Goal: Obtain resource: Obtain resource

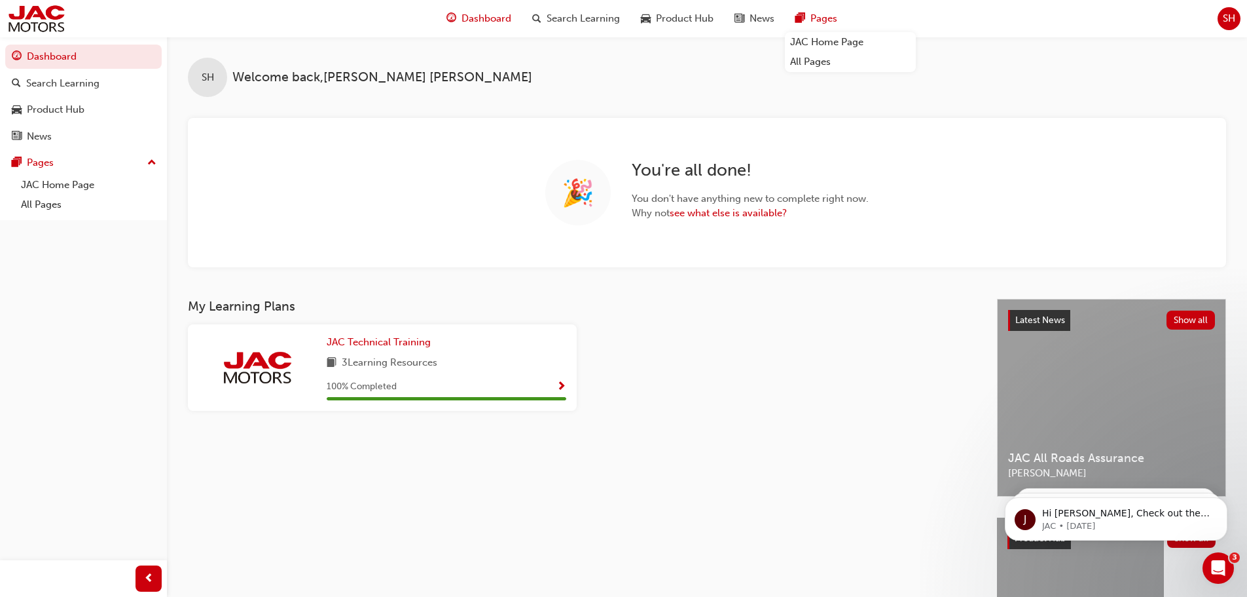
click at [803, 17] on span "pages-icon" at bounding box center [801, 18] width 10 height 16
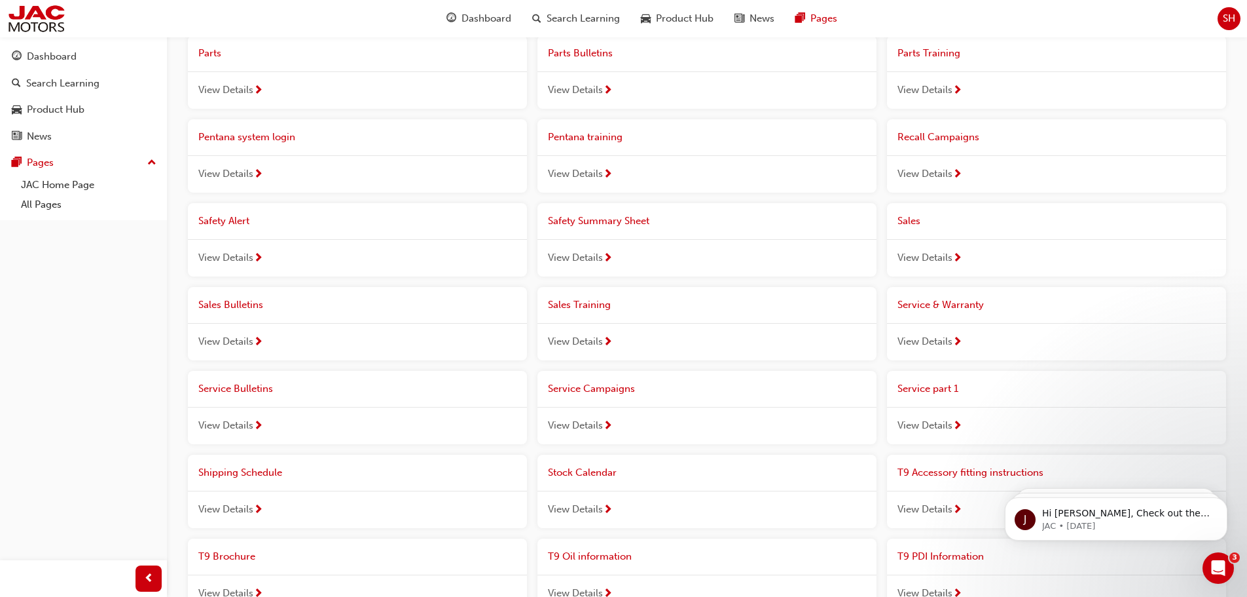
scroll to position [655, 0]
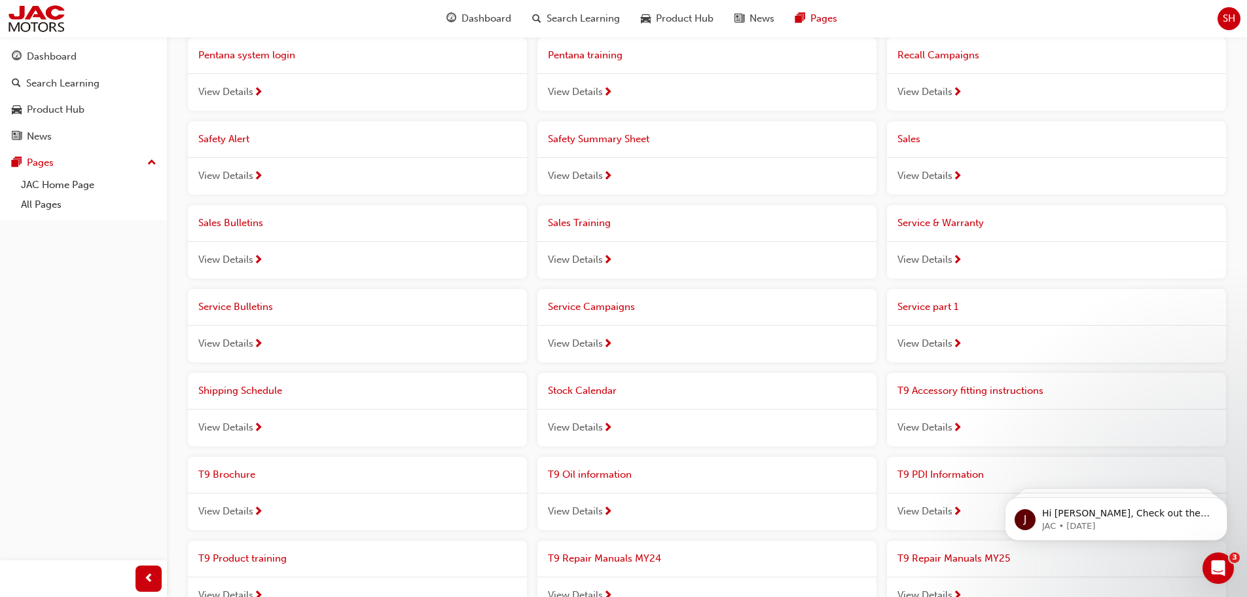
click at [934, 341] on span "View Details" at bounding box center [925, 343] width 55 height 15
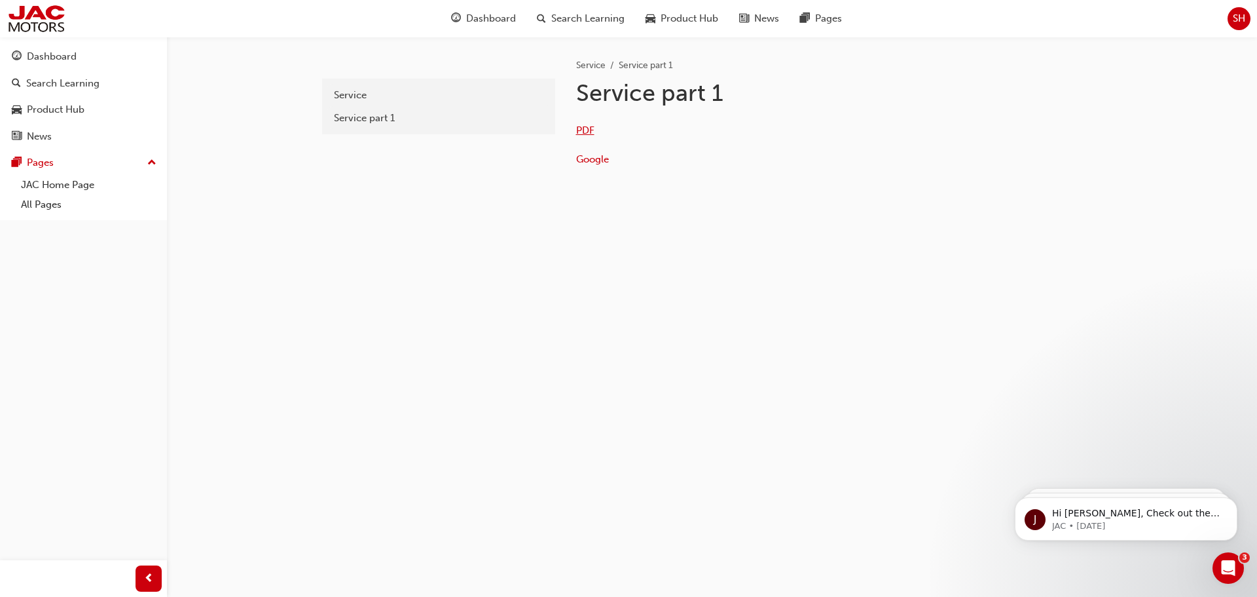
click at [594, 132] on span "PDF" at bounding box center [585, 130] width 18 height 12
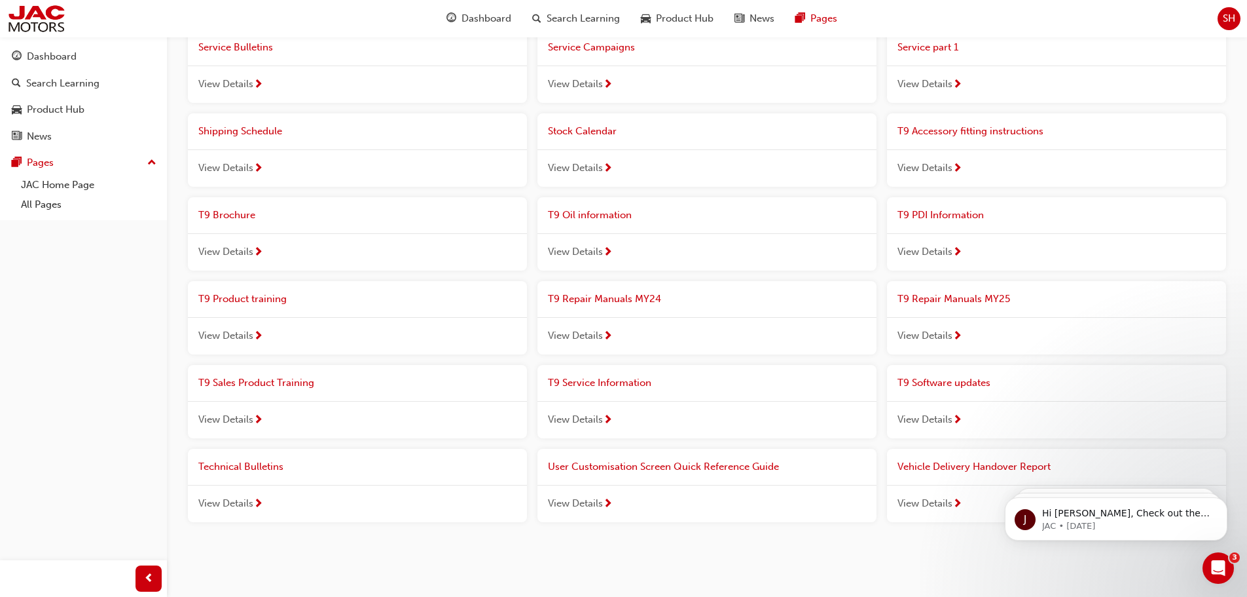
scroll to position [925, 0]
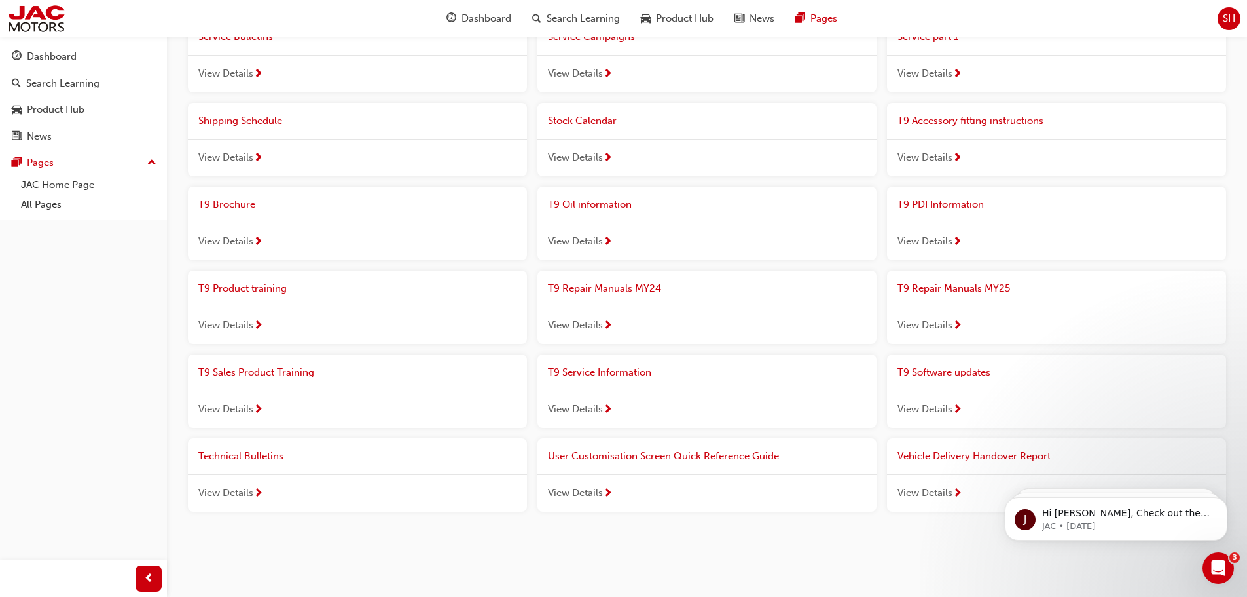
click at [572, 492] on span "View Details" at bounding box center [575, 492] width 55 height 15
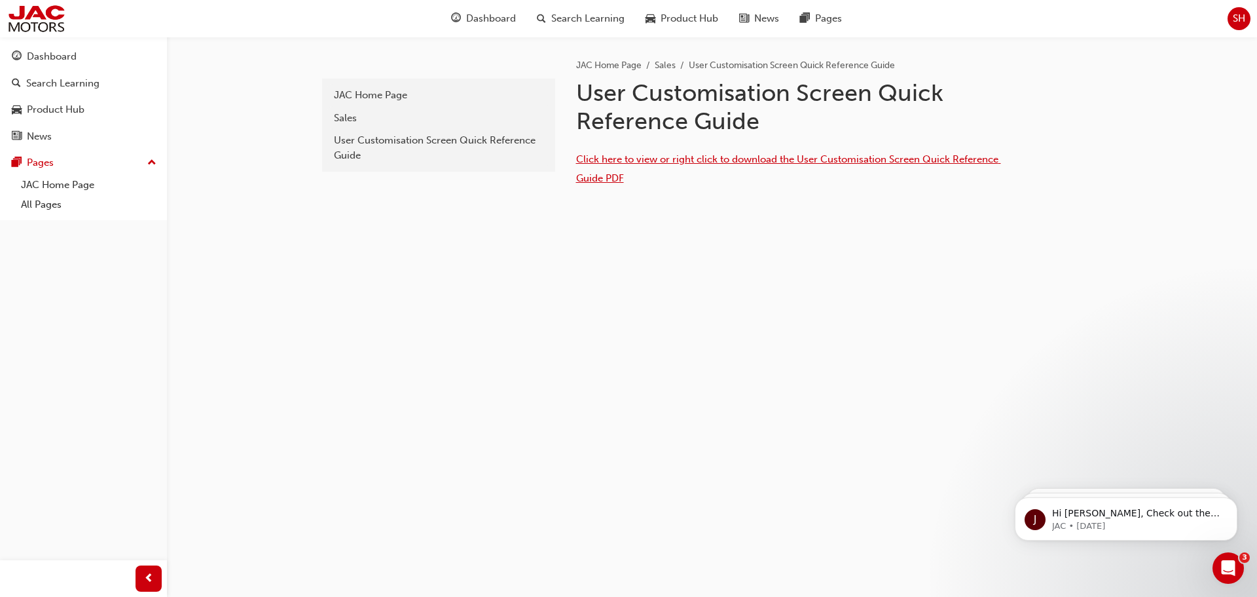
click at [599, 180] on span "Click here to view or right click to download the User Customisation Screen Qui…" at bounding box center [788, 168] width 425 height 31
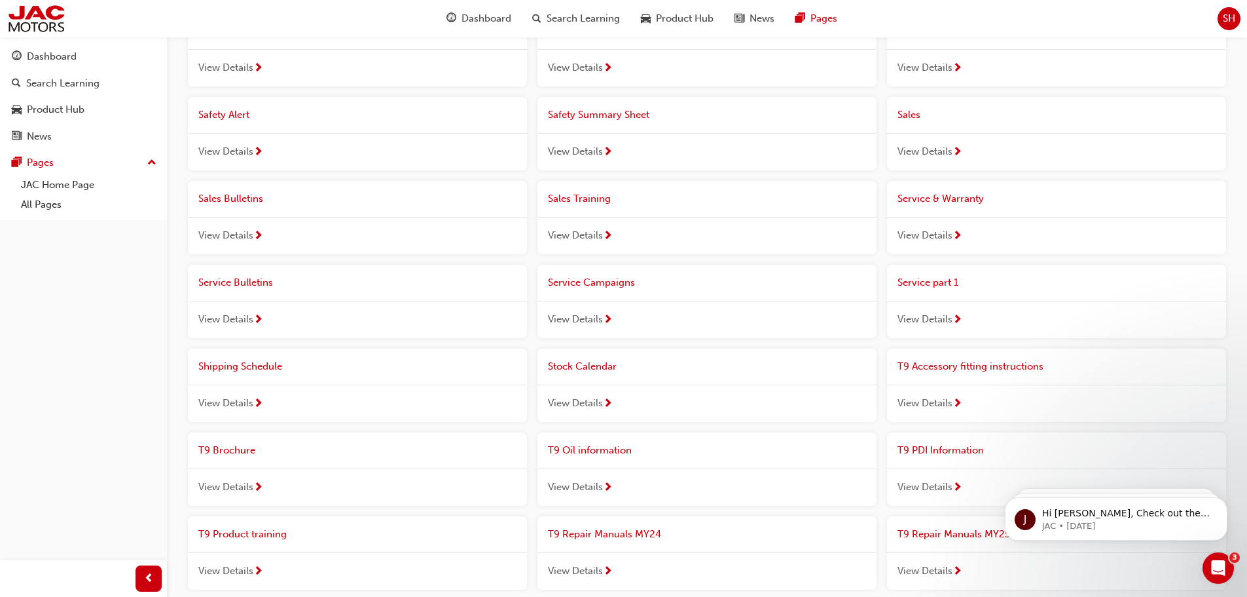
scroll to position [663, 0]
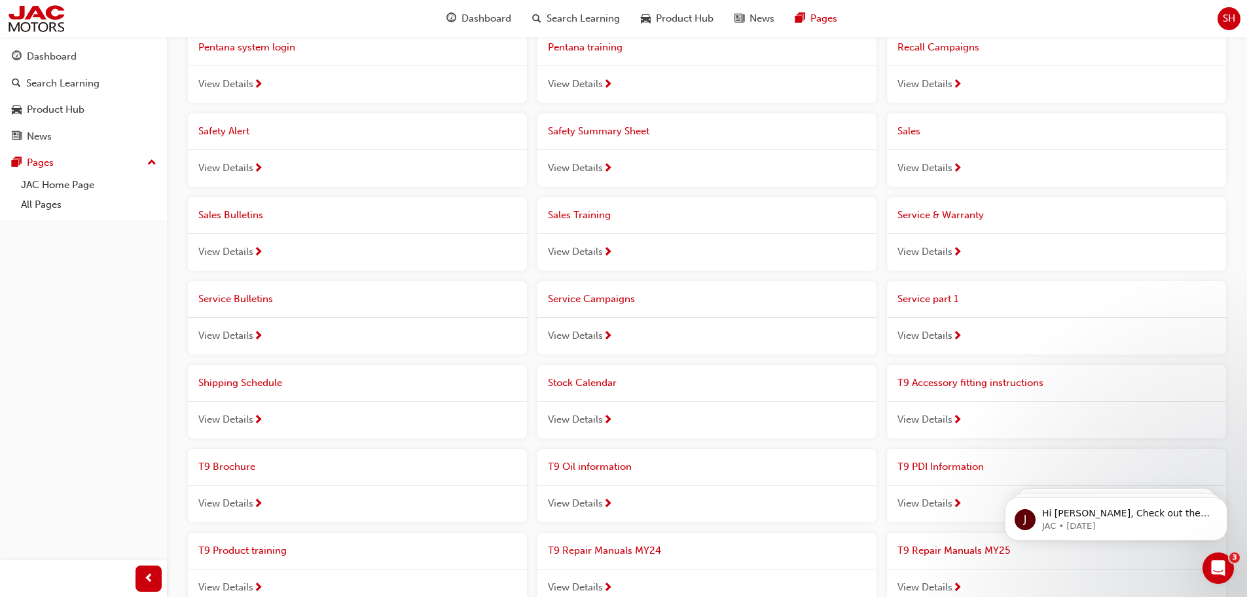
click at [931, 244] on span "View Details" at bounding box center [925, 251] width 55 height 15
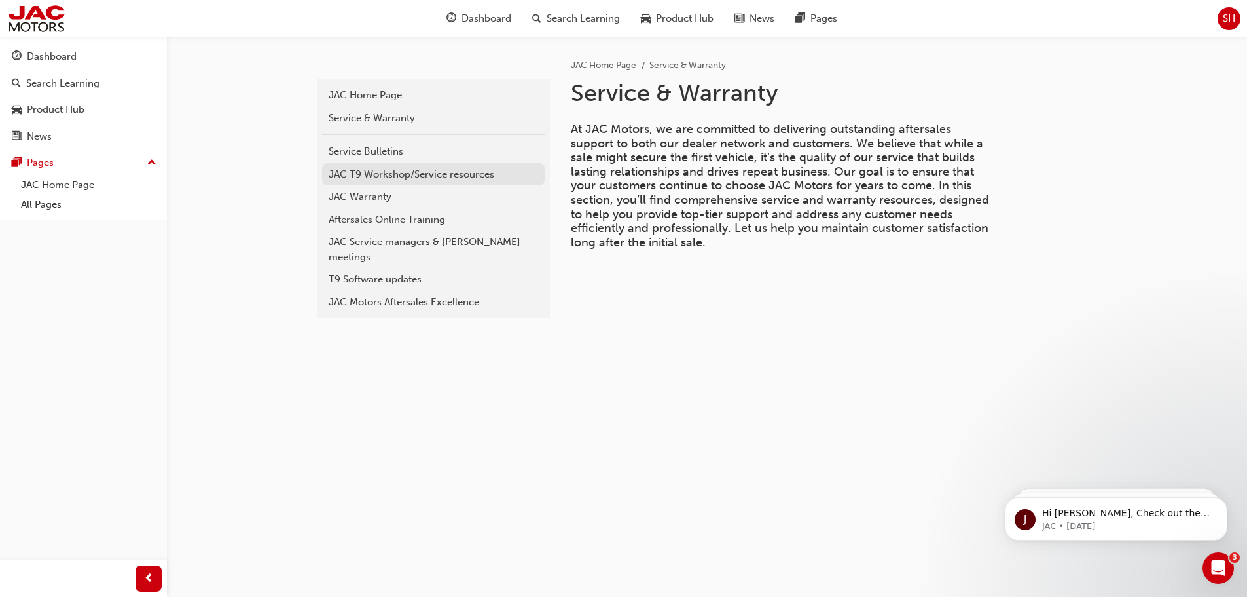
click at [391, 172] on div "JAC T9 Workshop/Service resources" at bounding box center [434, 174] width 210 height 15
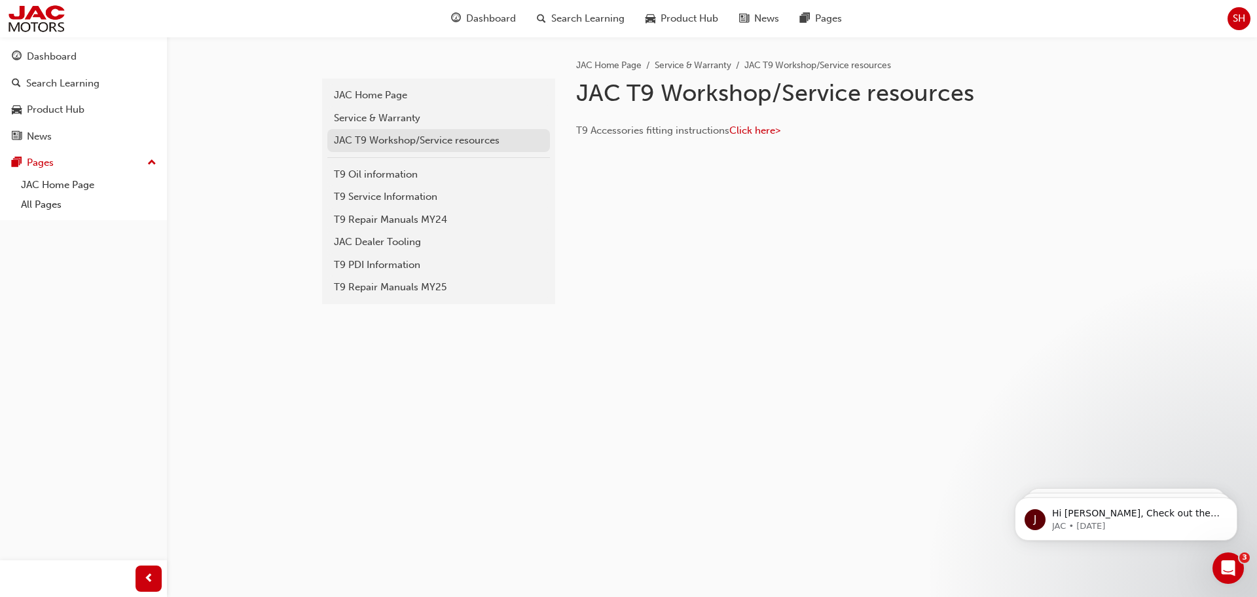
click at [449, 138] on div "JAC T9 Workshop/Service resources" at bounding box center [439, 140] width 210 height 15
click at [398, 168] on div "T9 Oil information" at bounding box center [439, 174] width 210 height 15
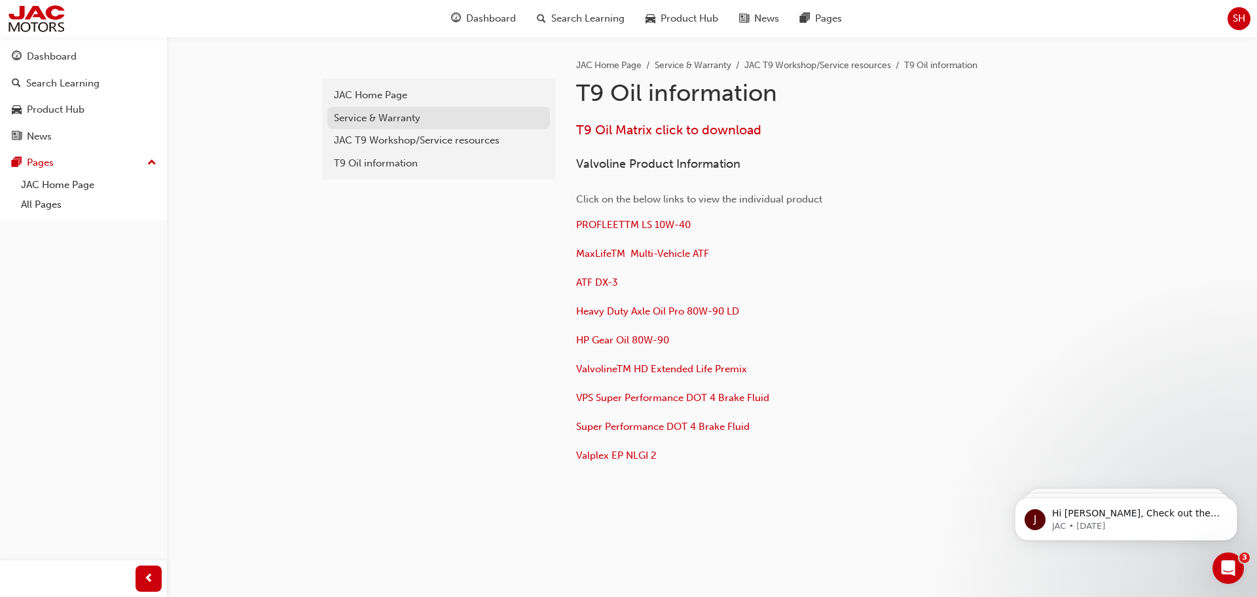
click at [357, 115] on div "Service & Warranty" at bounding box center [439, 118] width 210 height 15
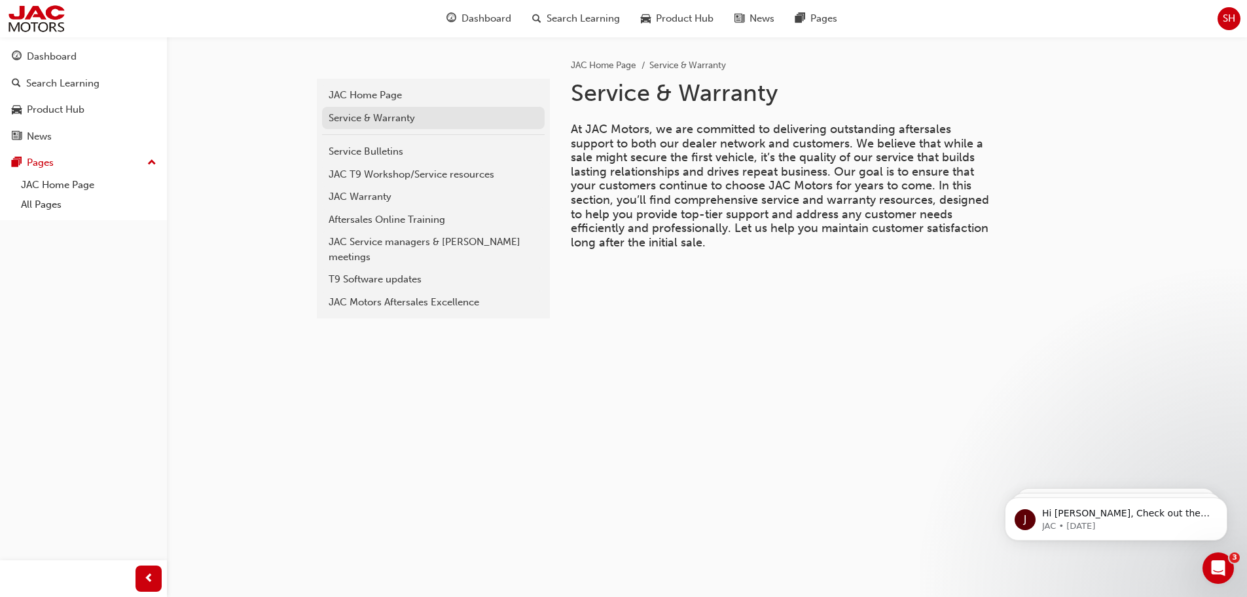
click at [369, 107] on link "Service & Warranty" at bounding box center [433, 118] width 223 height 23
click at [360, 94] on div "JAC Home Page" at bounding box center [434, 95] width 210 height 15
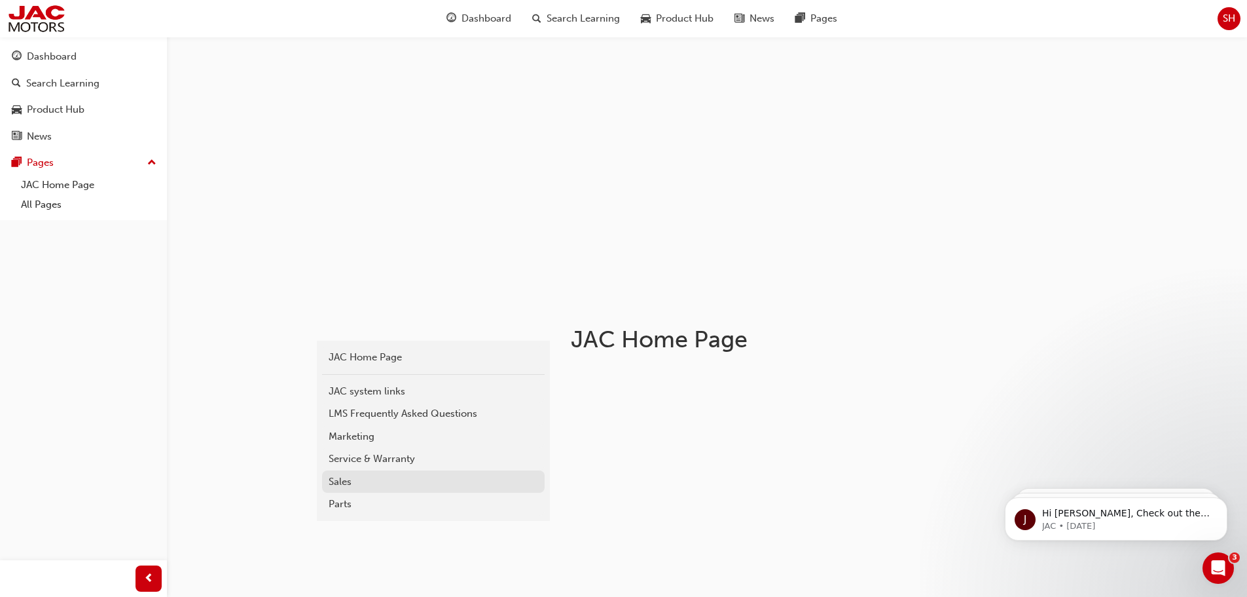
click at [352, 484] on div "Sales" at bounding box center [434, 481] width 210 height 15
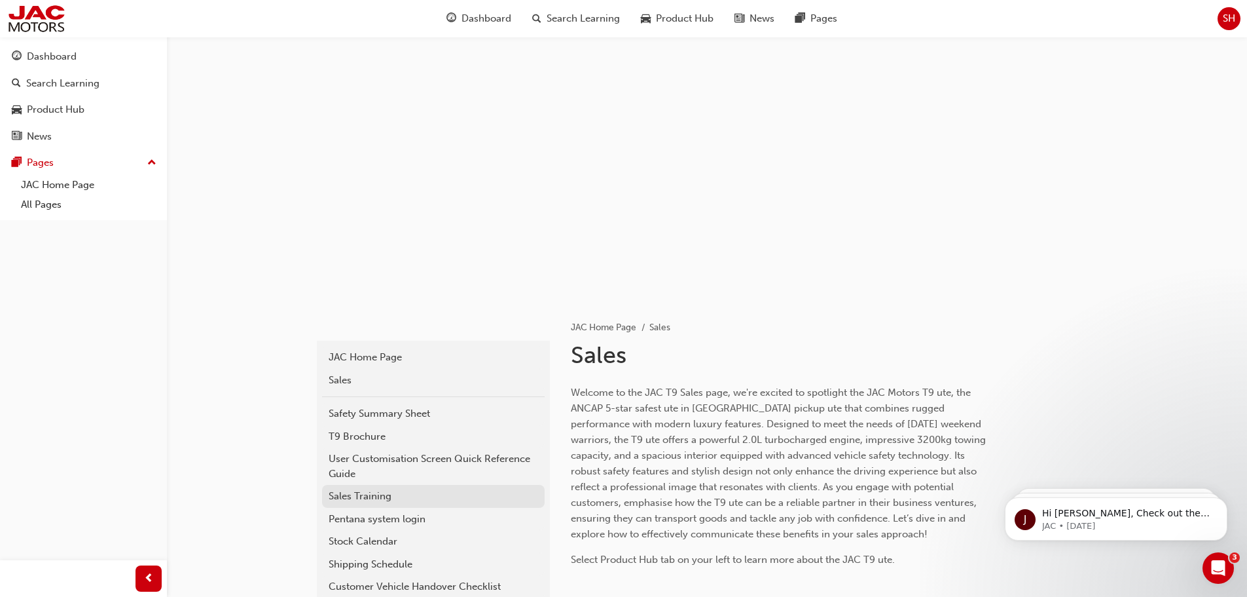
scroll to position [131, 0]
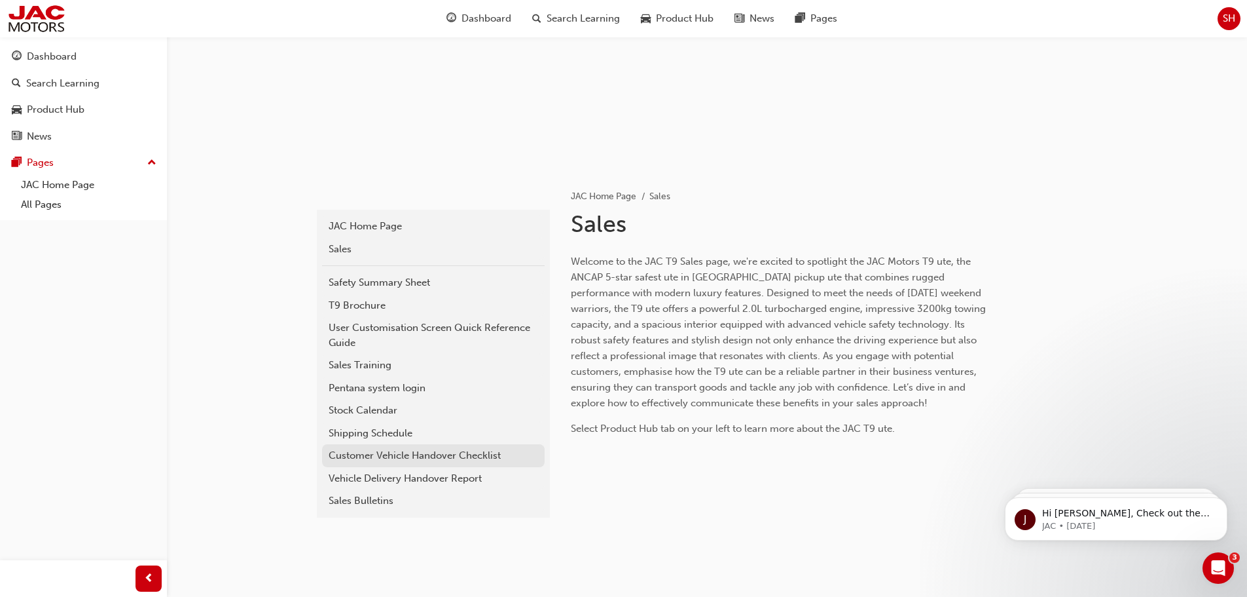
click at [358, 455] on div "Customer Vehicle Handover Checklist" at bounding box center [434, 455] width 210 height 15
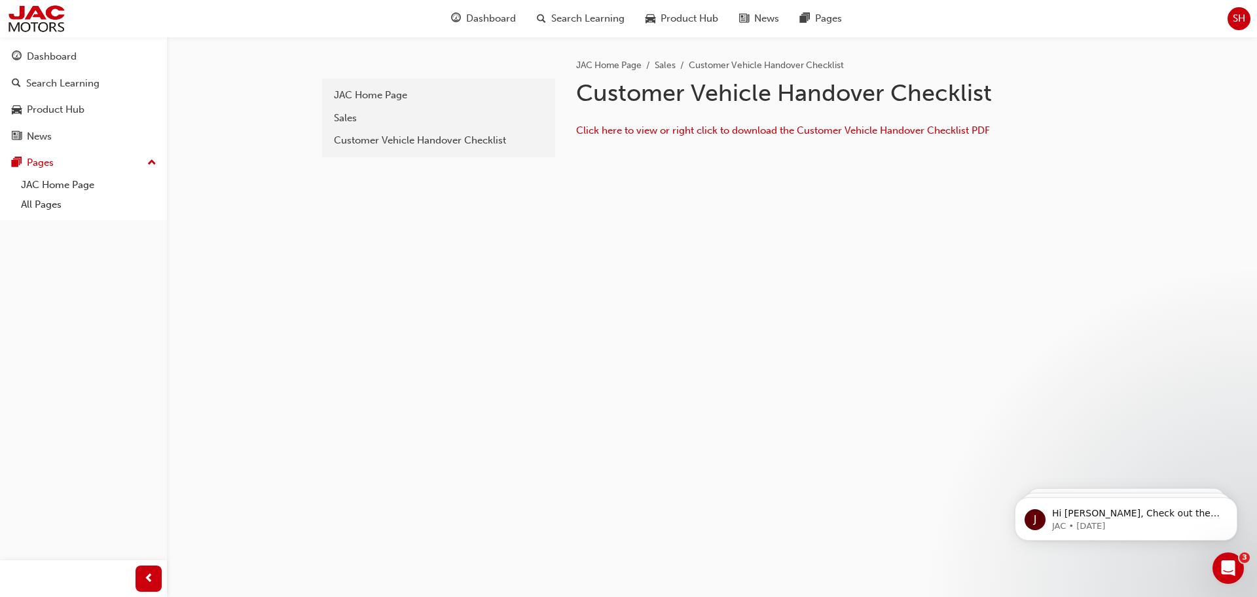
click at [640, 149] on div "JAC Home Page Sales Customer Vehicle Handover Checklist Customer Vehicle Handov…" at bounding box center [830, 94] width 550 height 115
click at [1234, 570] on div "Open Intercom Messenger" at bounding box center [1226, 565] width 43 height 43
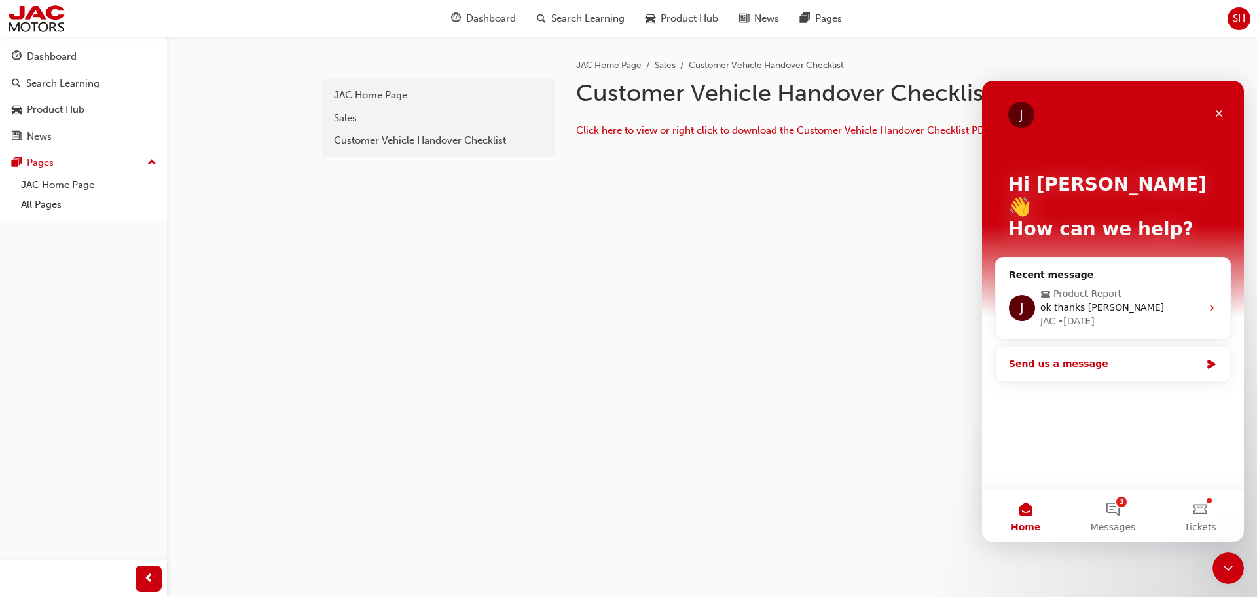
click at [1104, 357] on div "Send us a message" at bounding box center [1105, 364] width 192 height 14
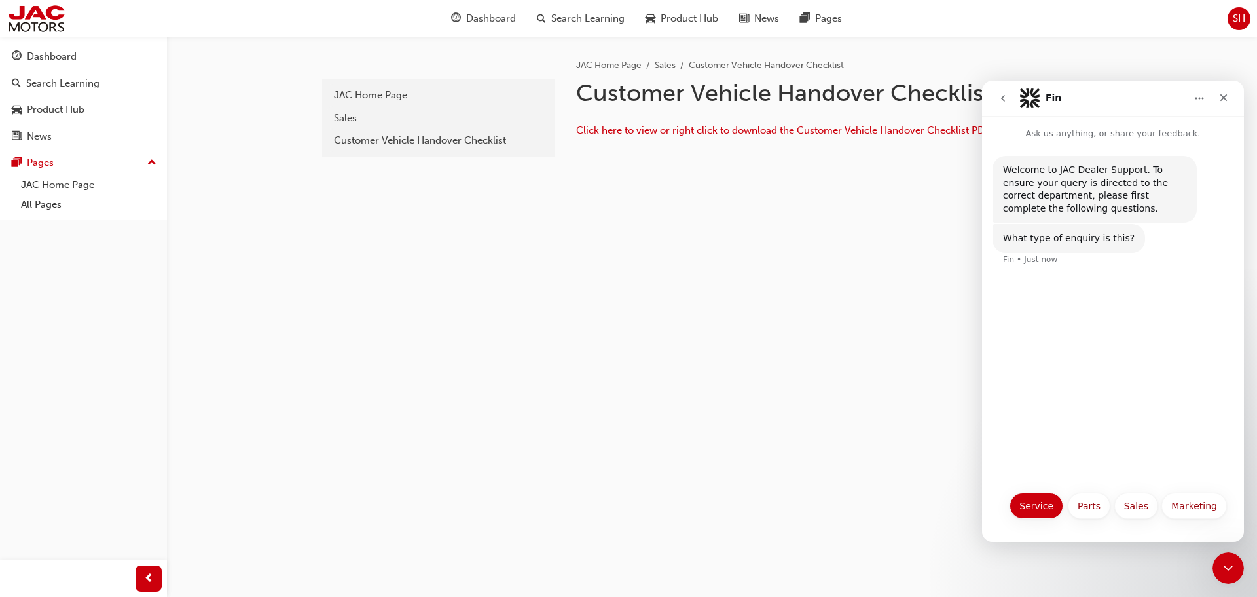
click at [1039, 504] on button "Service" at bounding box center [1037, 505] width 54 height 26
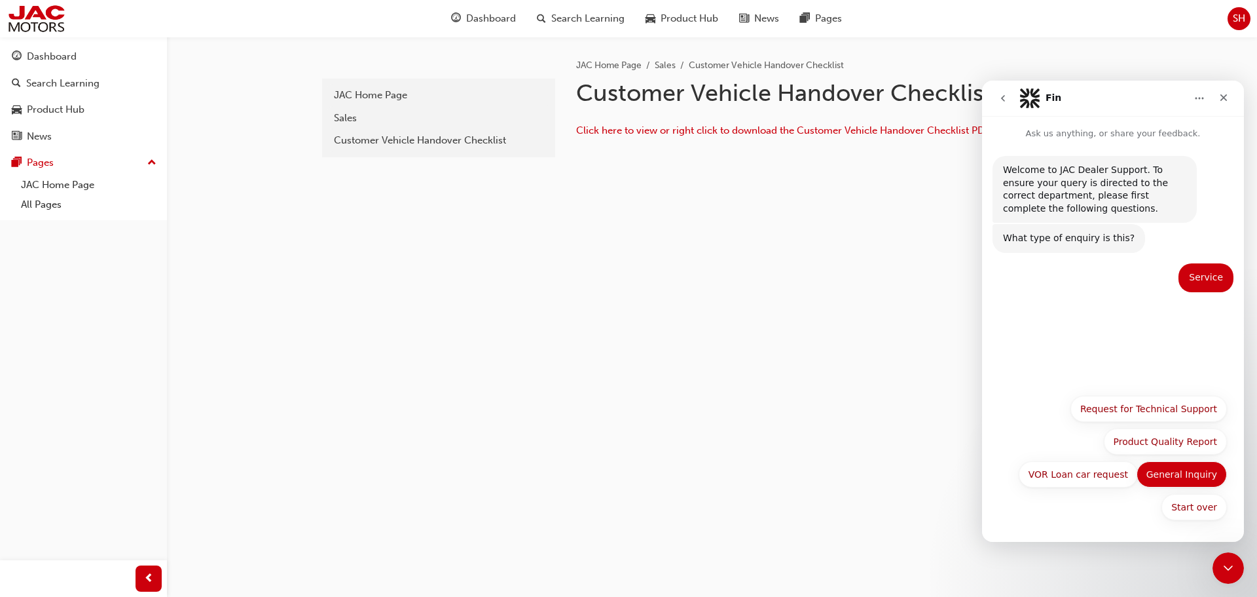
click at [1196, 466] on button "General Inquiry" at bounding box center [1182, 474] width 90 height 26
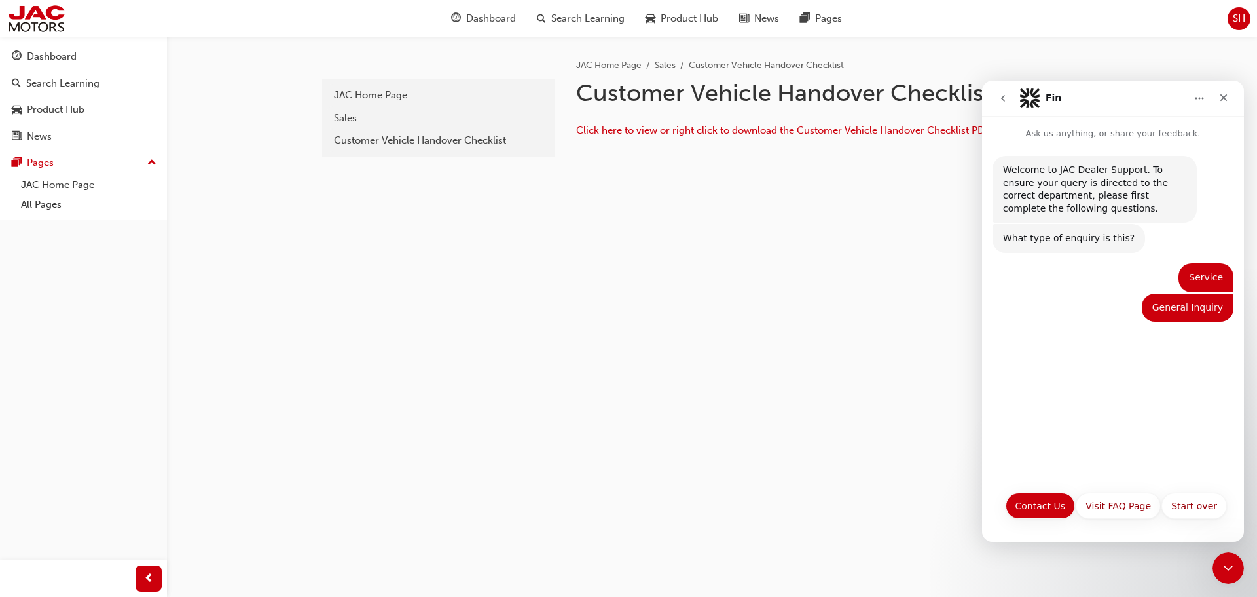
click at [1048, 505] on button "Contact Us" at bounding box center [1040, 505] width 69 height 26
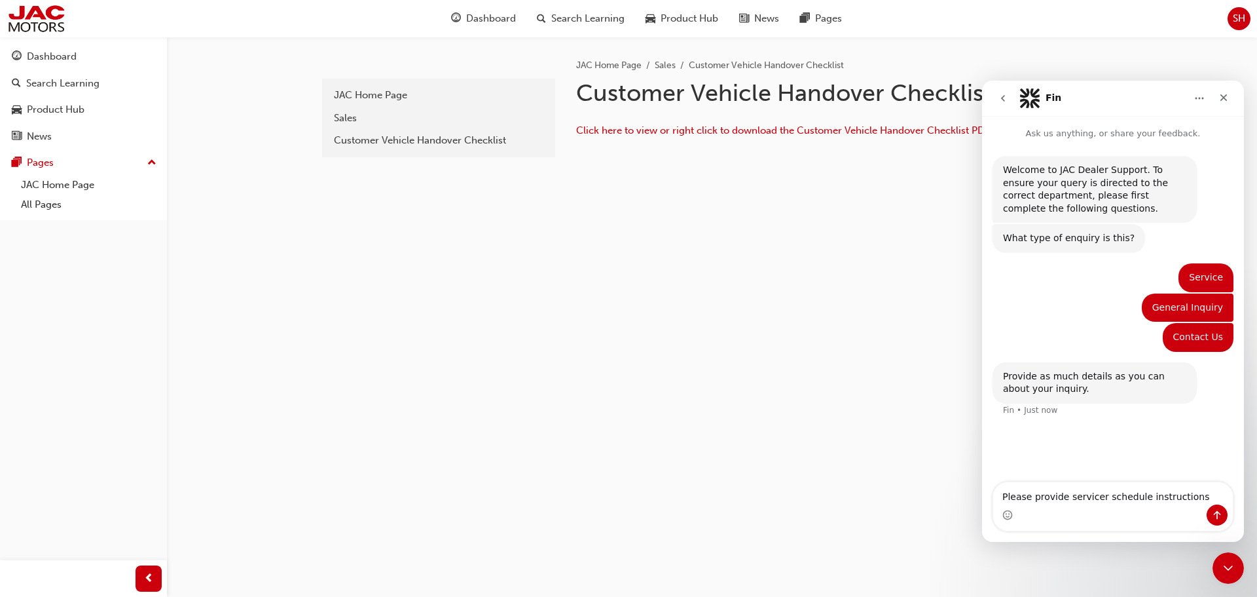
click at [1096, 494] on textarea "Please provide servicer schedule instructions" at bounding box center [1113, 493] width 240 height 22
type textarea "Please provide service schedule instructions"
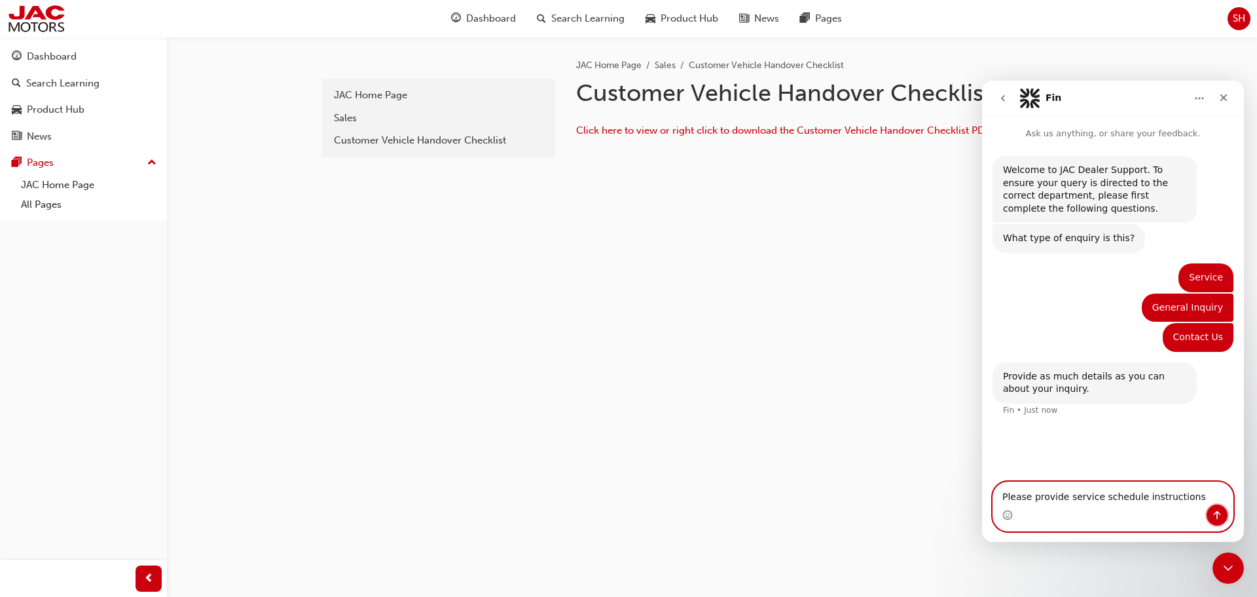
click at [1214, 518] on icon "Send a message…" at bounding box center [1217, 514] width 10 height 10
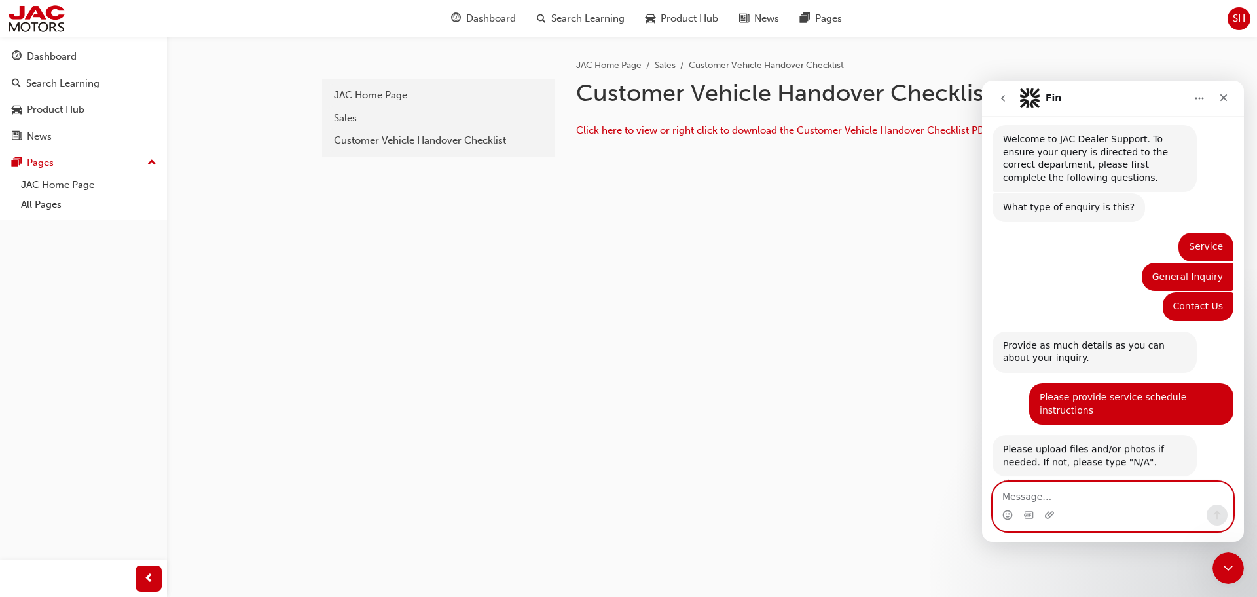
scroll to position [40, 0]
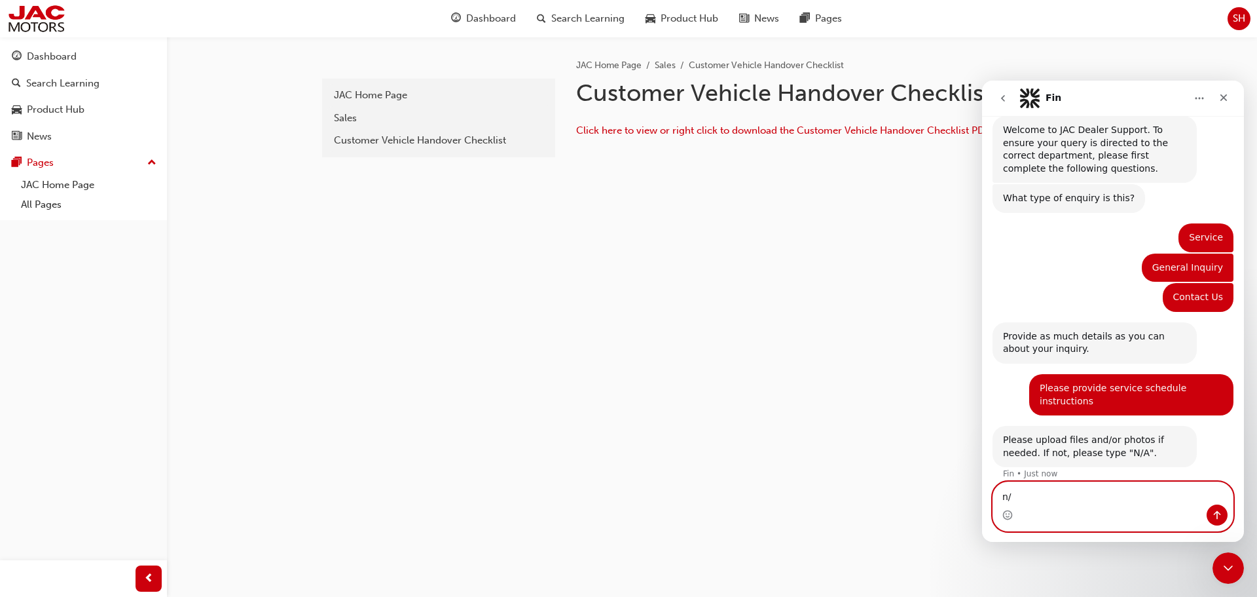
type textarea "n/a"
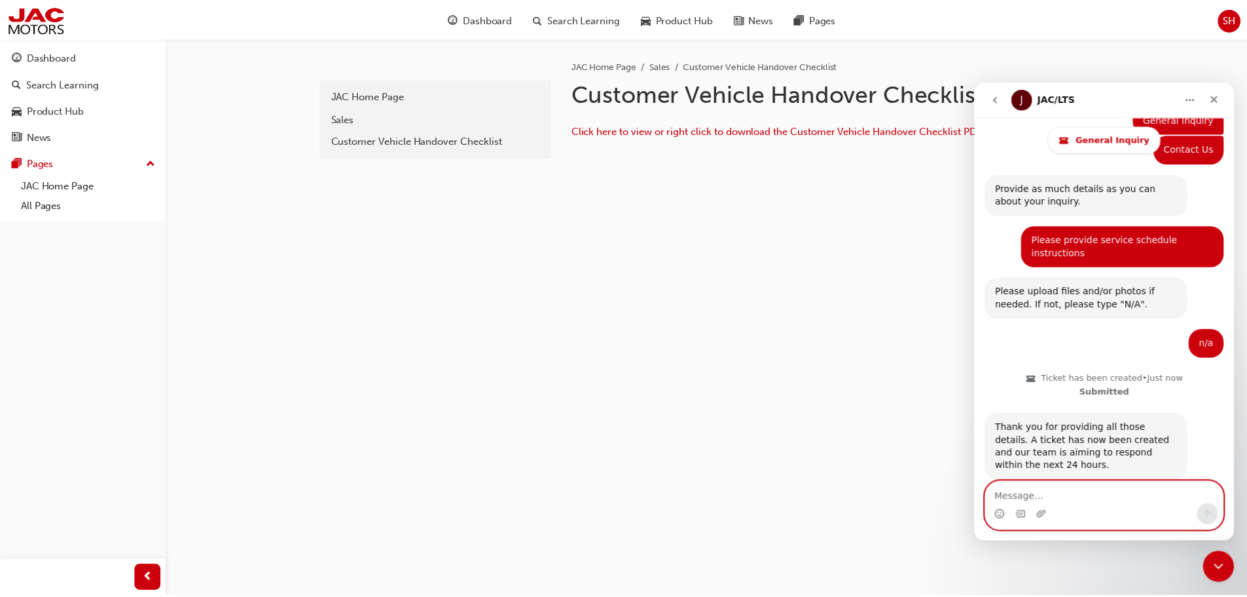
scroll to position [262, 0]
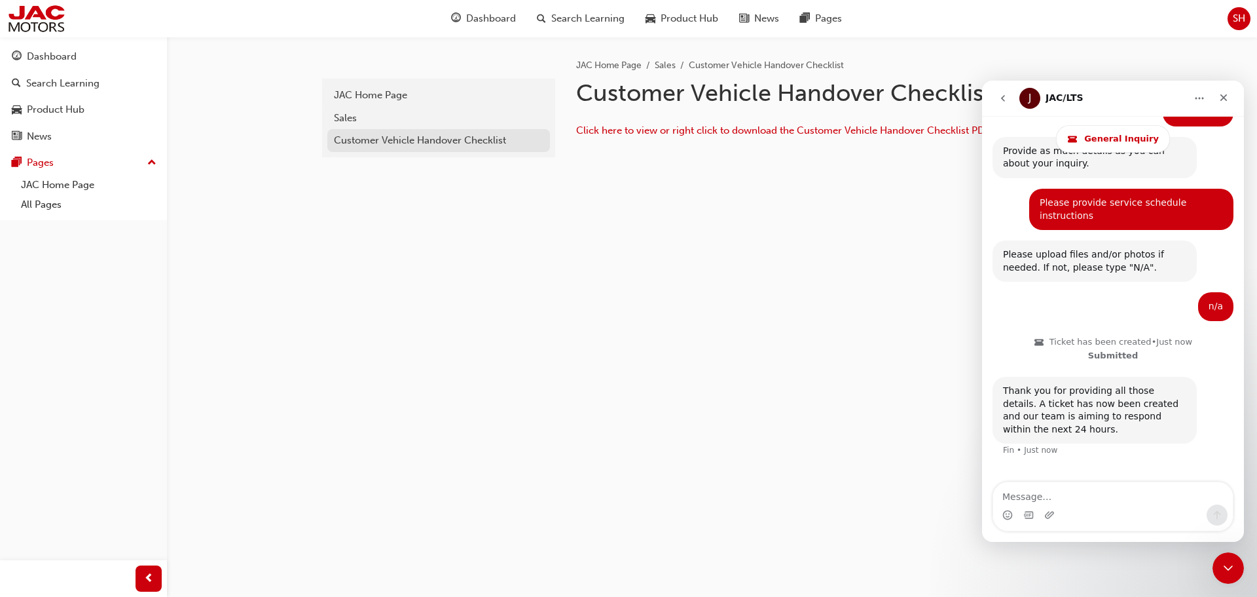
click at [353, 137] on div "Customer Vehicle Handover Checklist" at bounding box center [439, 140] width 210 height 15
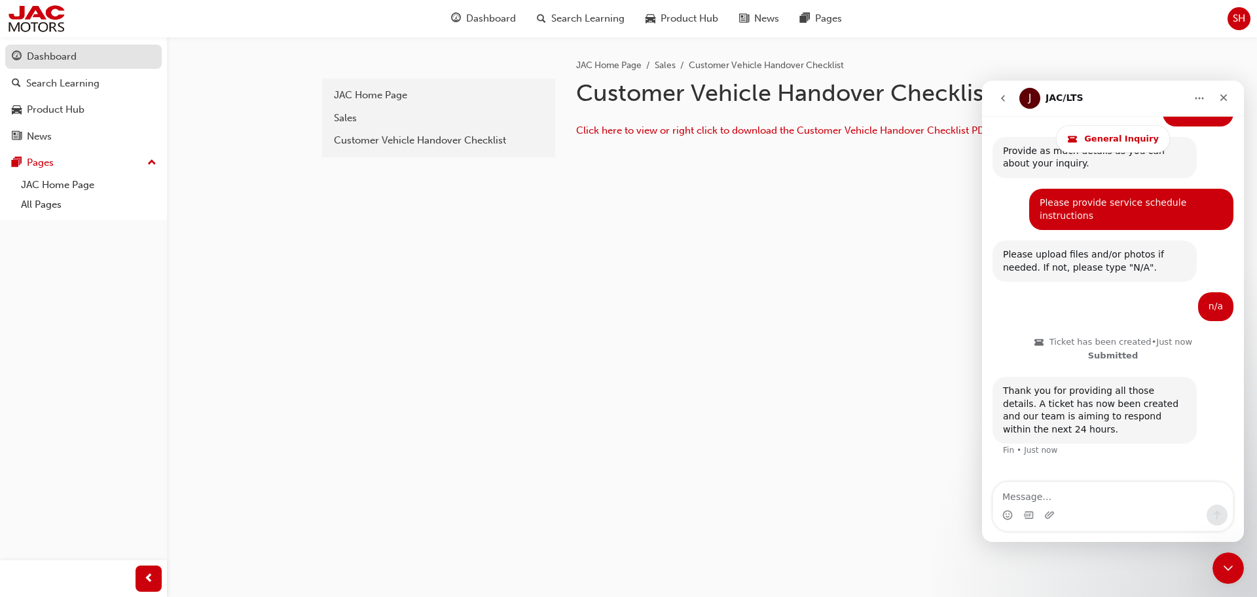
click at [65, 62] on div "Dashboard" at bounding box center [52, 56] width 50 height 15
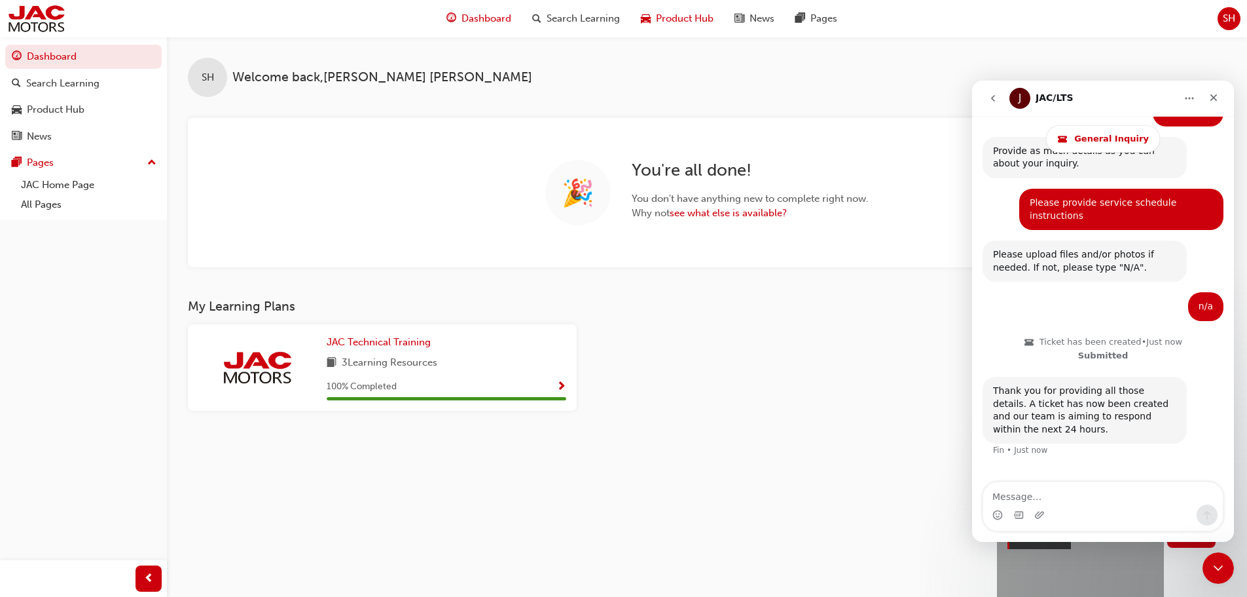
click at [657, 16] on span "Product Hub" at bounding box center [685, 18] width 58 height 15
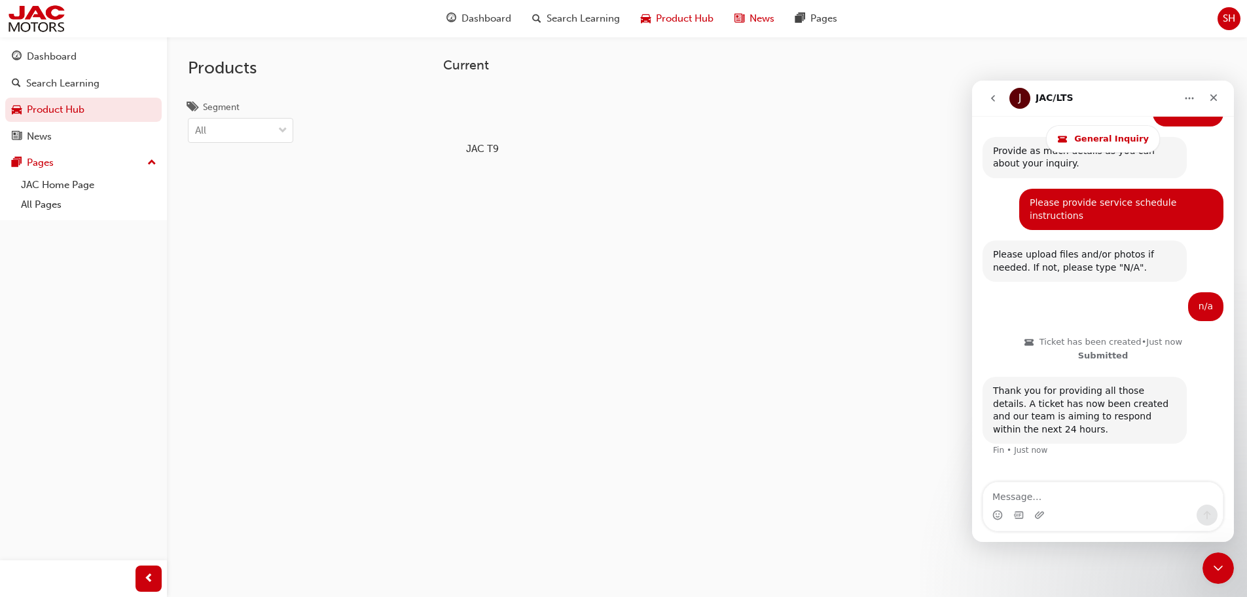
click at [766, 23] on span "News" at bounding box center [762, 18] width 25 height 15
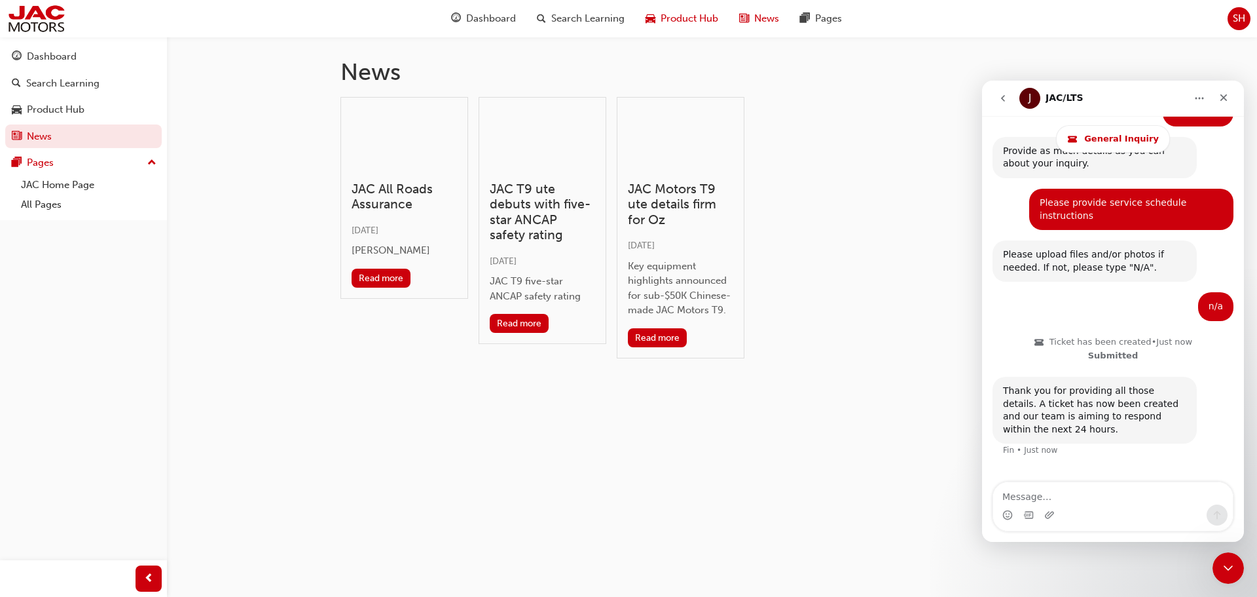
click at [693, 22] on span "Product Hub" at bounding box center [690, 18] width 58 height 15
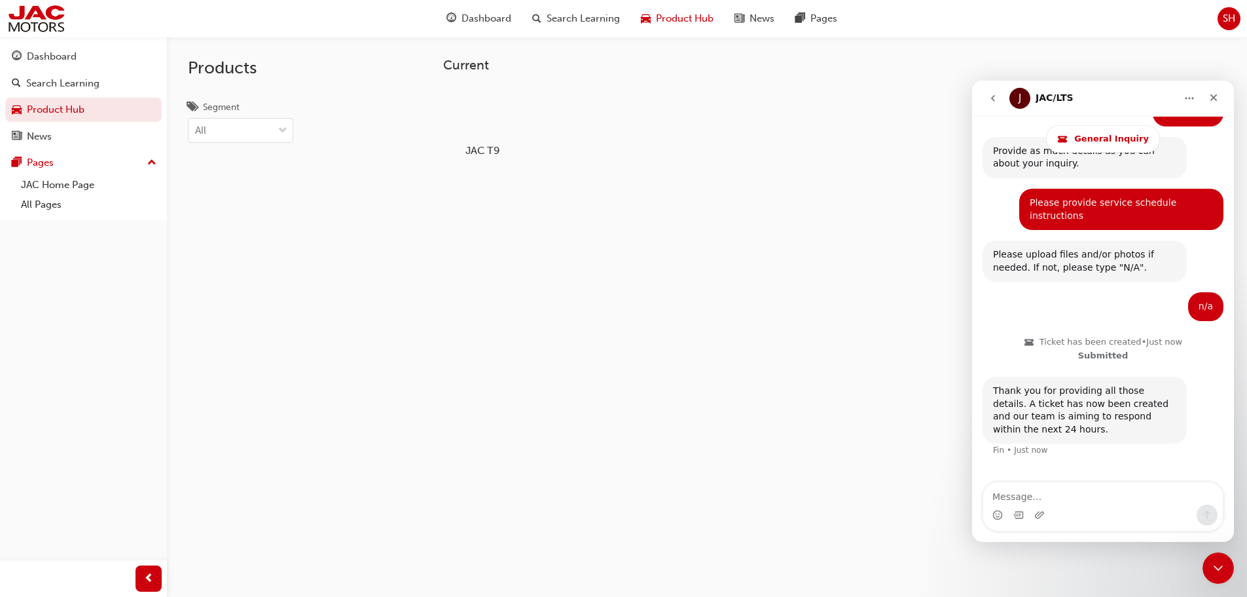
click at [496, 120] on div at bounding box center [482, 112] width 73 height 52
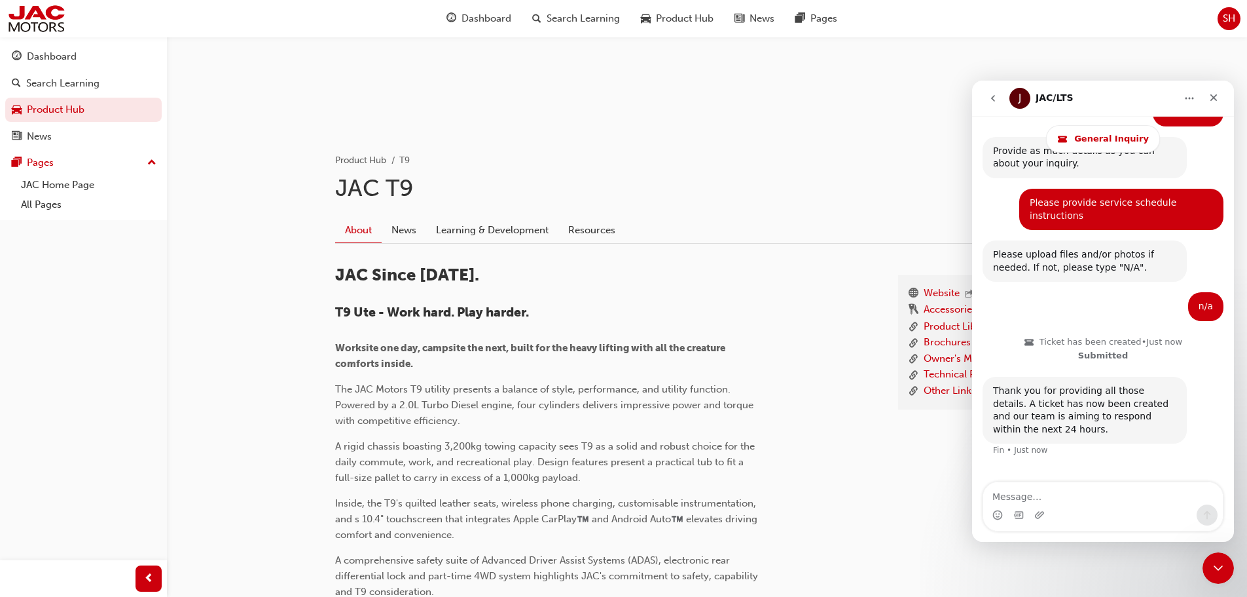
scroll to position [327, 0]
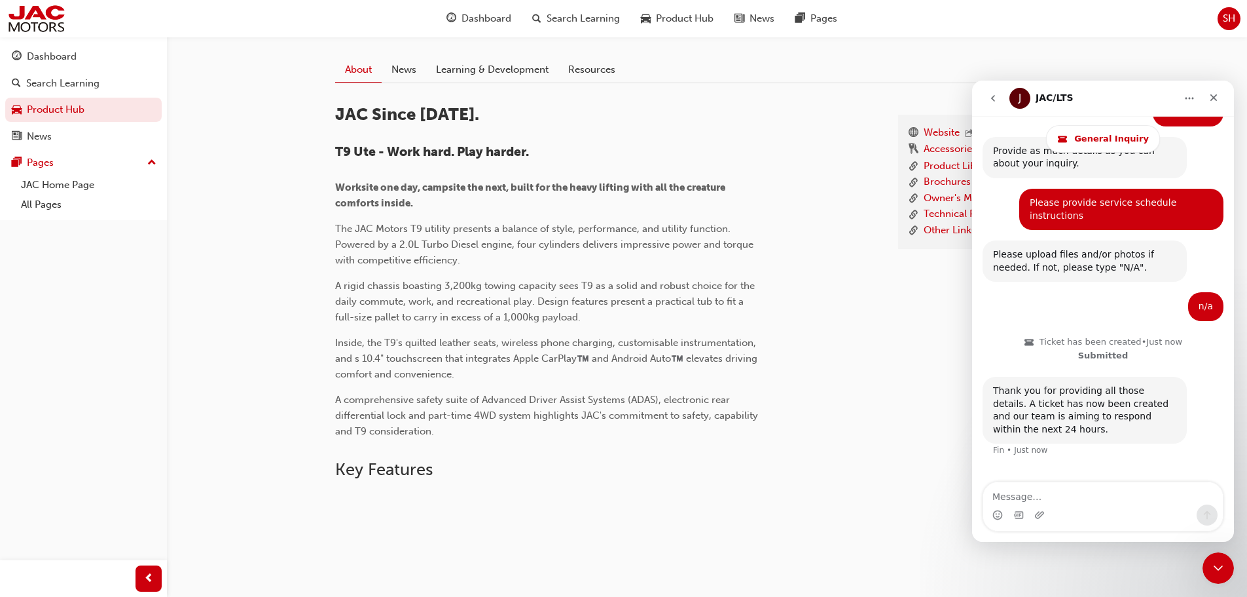
click at [514, 77] on link "Learning & Development" at bounding box center [492, 69] width 132 height 25
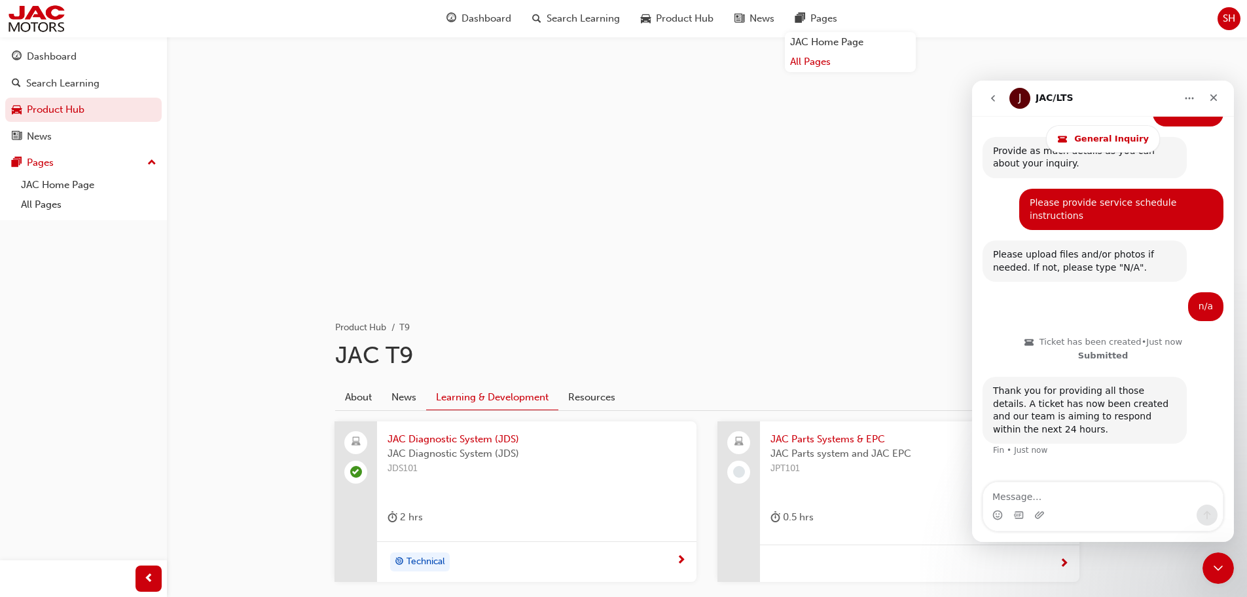
click at [824, 60] on link "All Pages" at bounding box center [850, 62] width 131 height 20
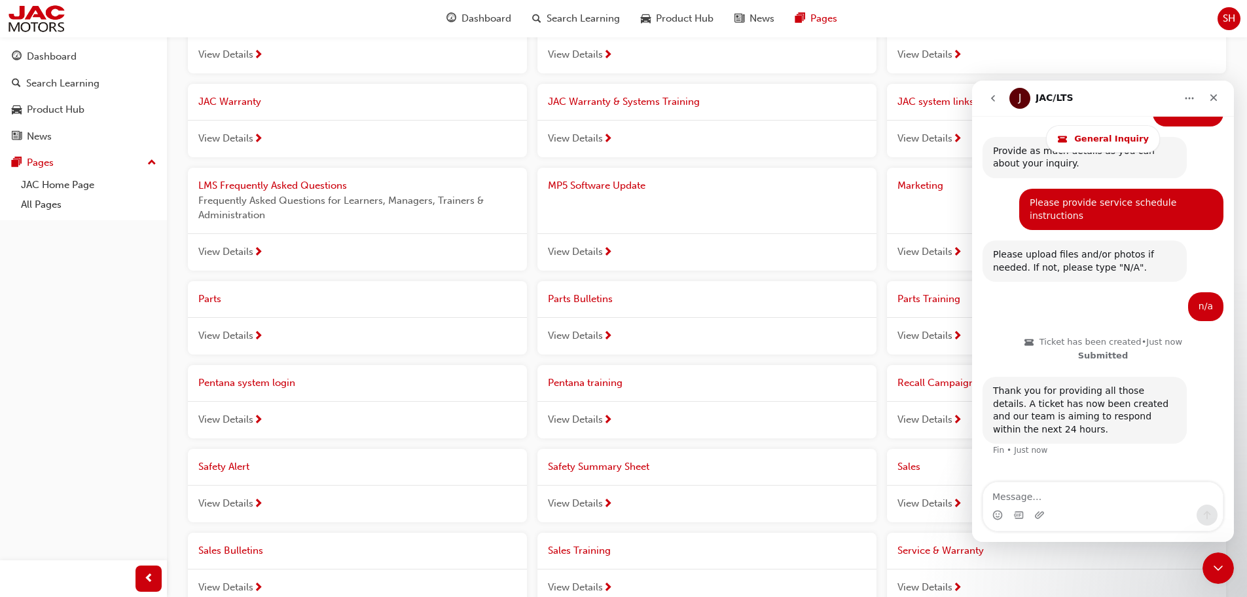
scroll to position [196, 0]
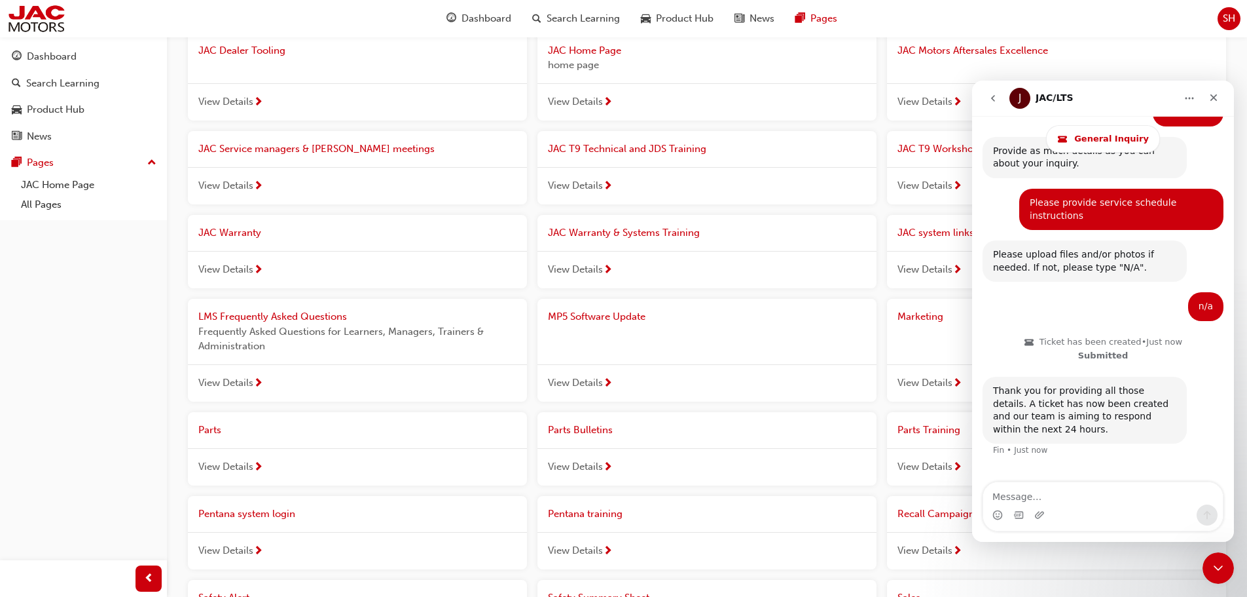
click at [269, 148] on span "JAC Service managers & Foreman's meetings" at bounding box center [316, 149] width 236 height 12
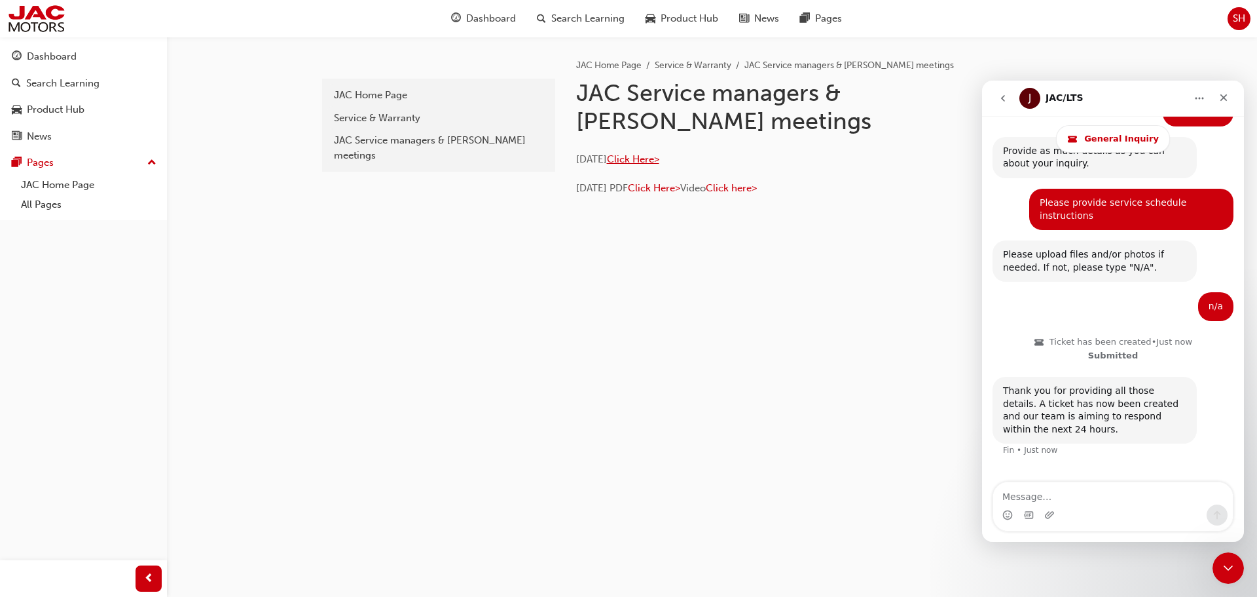
click at [652, 161] on span "Click Here>" at bounding box center [633, 159] width 52 height 12
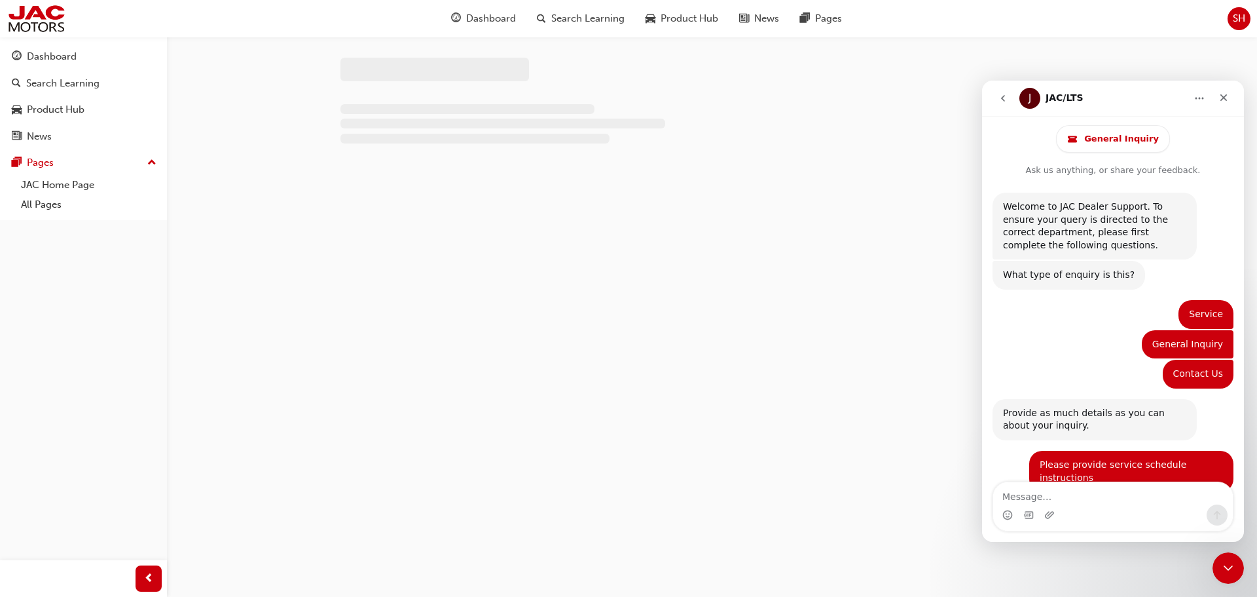
scroll to position [262, 0]
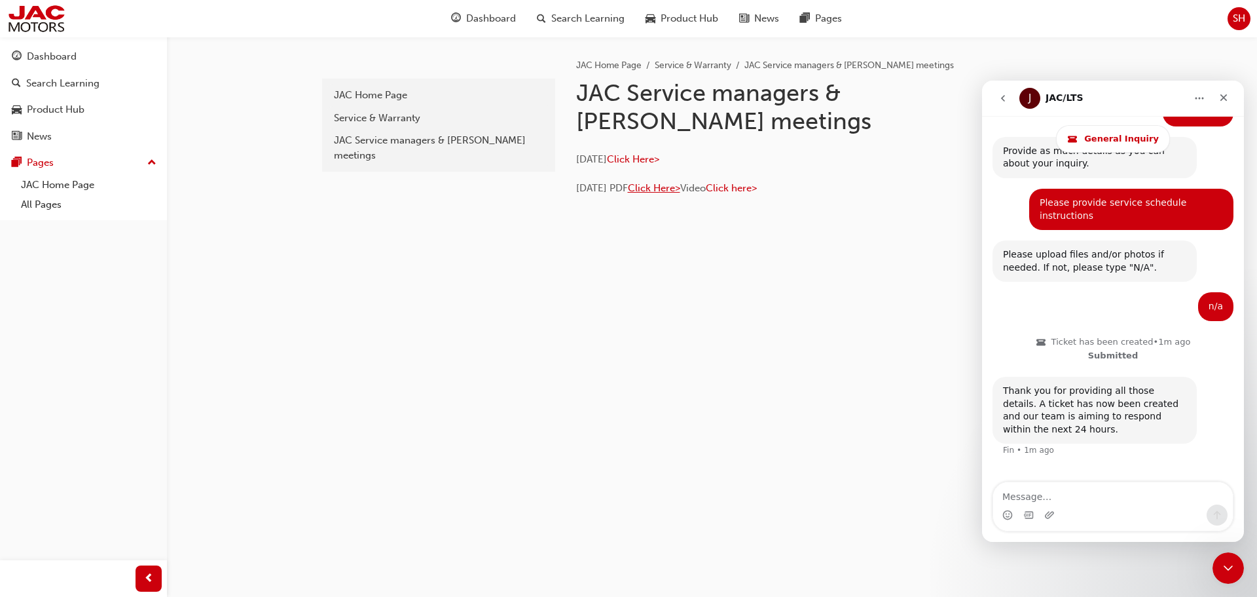
click at [680, 187] on span "Click Here>" at bounding box center [654, 188] width 52 height 12
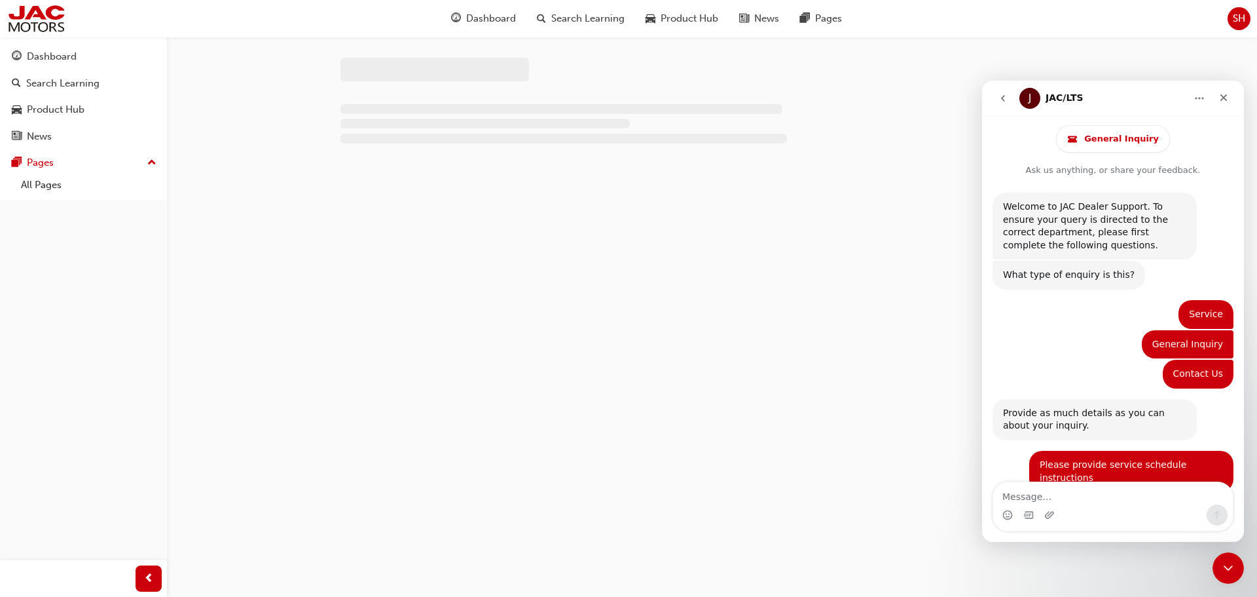
scroll to position [262, 0]
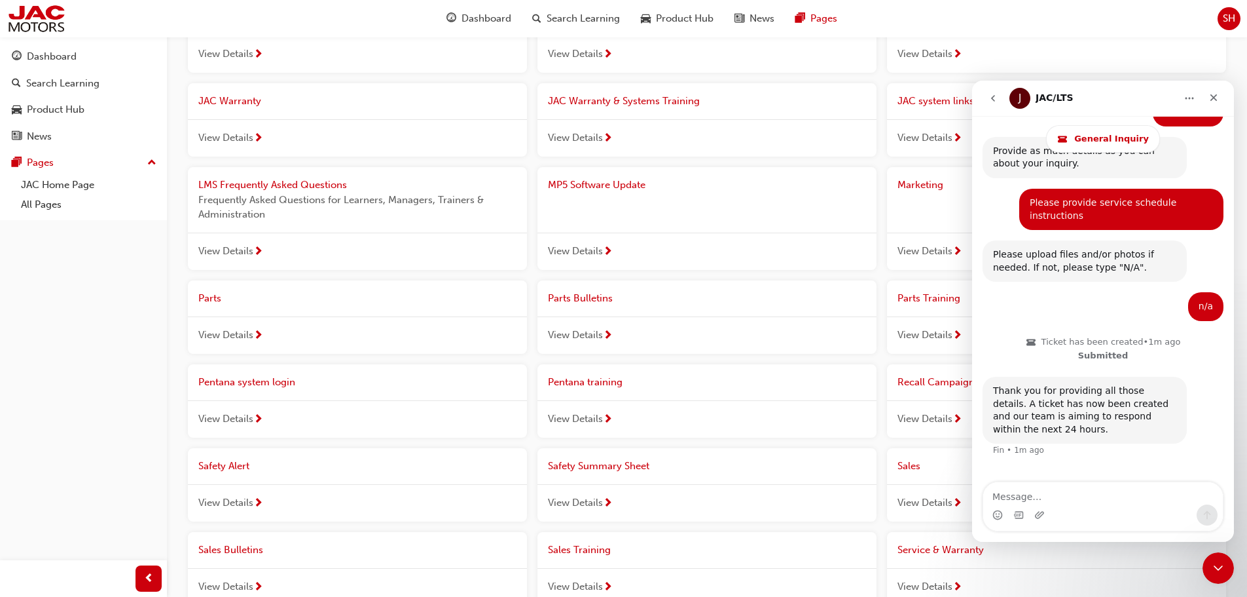
scroll to position [327, 0]
click at [925, 555] on span "Service & Warranty" at bounding box center [941, 550] width 86 height 12
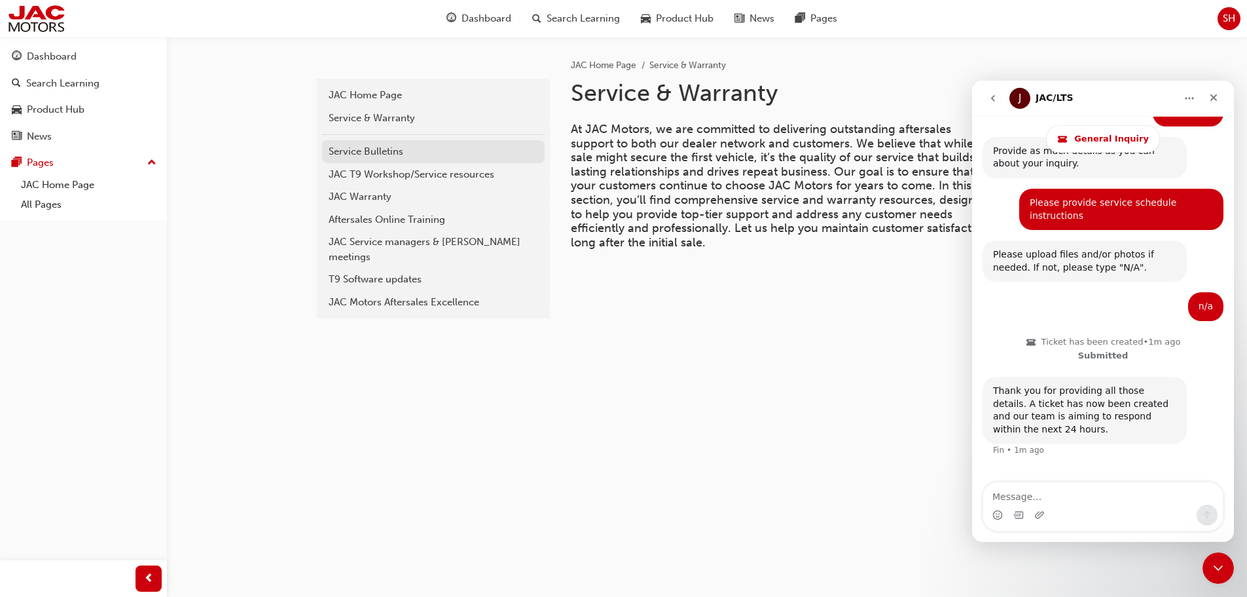
click at [380, 147] on div "Service Bulletins" at bounding box center [434, 151] width 210 height 15
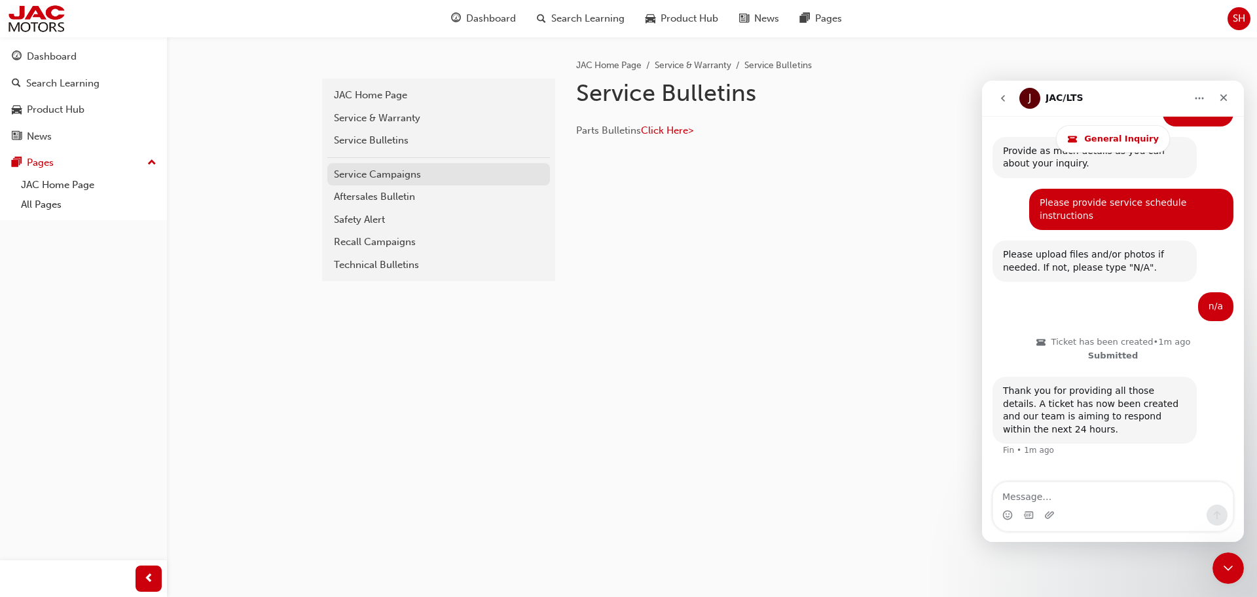
click at [396, 181] on div "Service Campaigns" at bounding box center [439, 174] width 210 height 15
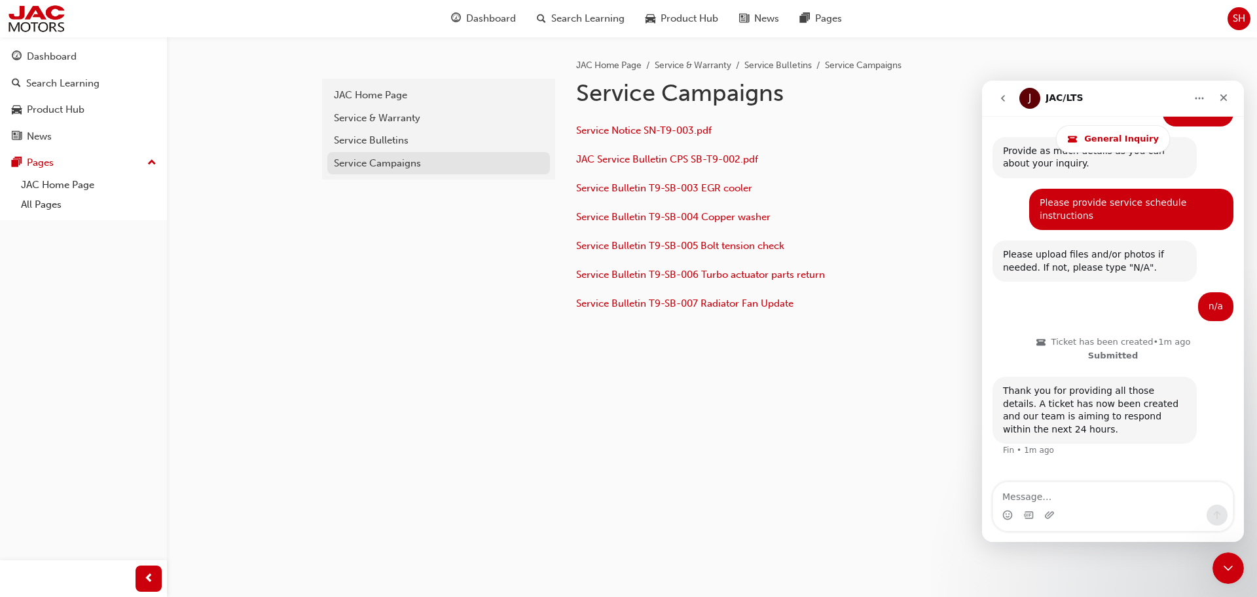
click at [367, 154] on link "Service Campaigns" at bounding box center [438, 163] width 223 height 23
click at [382, 139] on div "Service Bulletins" at bounding box center [439, 140] width 210 height 15
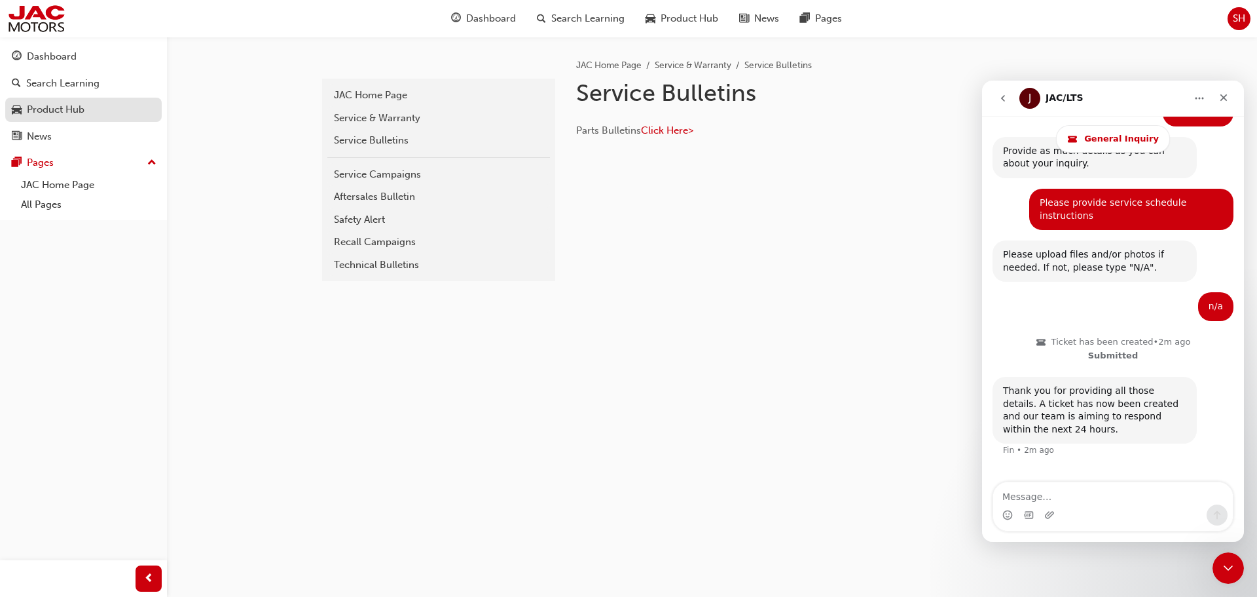
click at [35, 118] on link "Product Hub" at bounding box center [83, 110] width 157 height 24
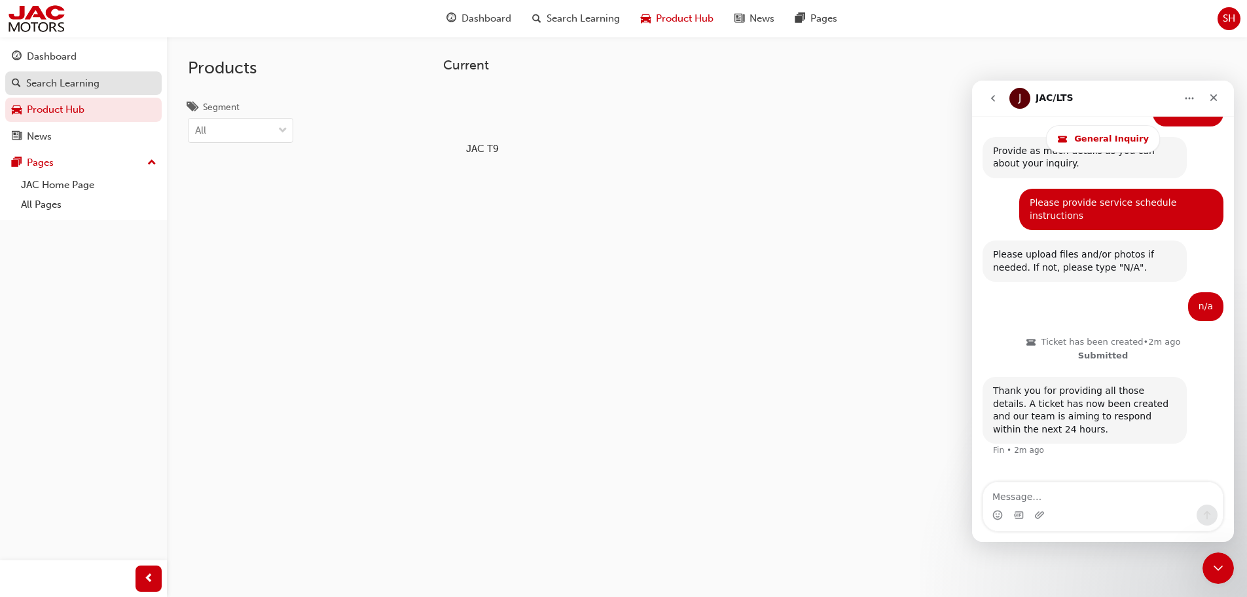
click at [60, 80] on div "Search Learning" at bounding box center [62, 83] width 73 height 15
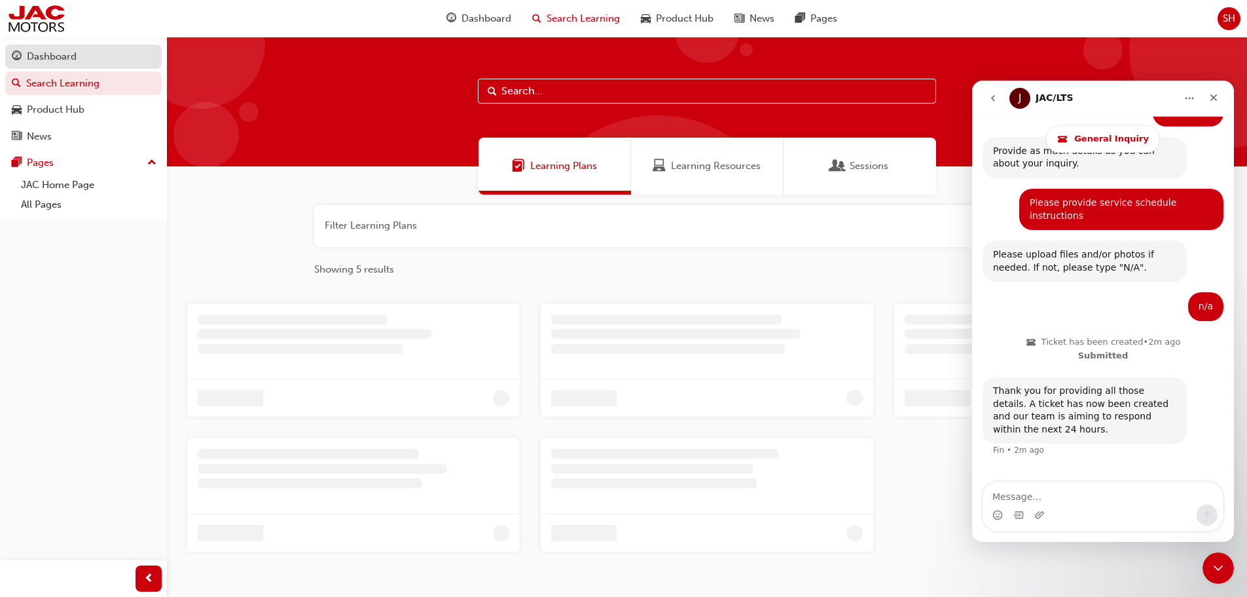
click at [59, 67] on link "Dashboard" at bounding box center [83, 57] width 157 height 24
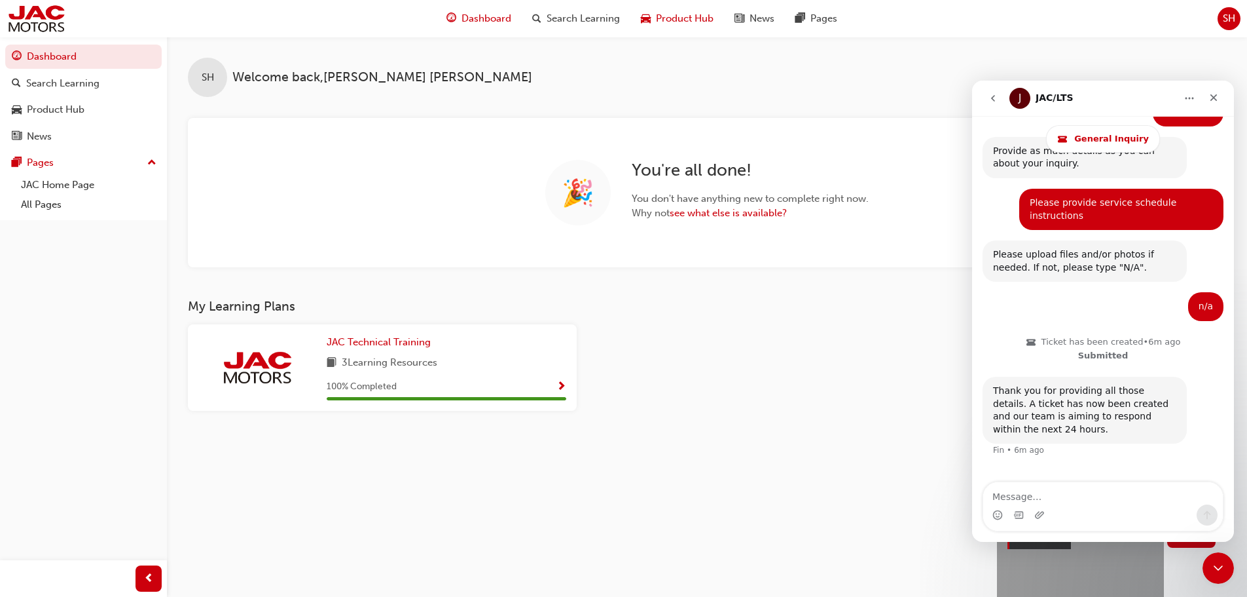
click at [692, 14] on span "Product Hub" at bounding box center [685, 18] width 58 height 15
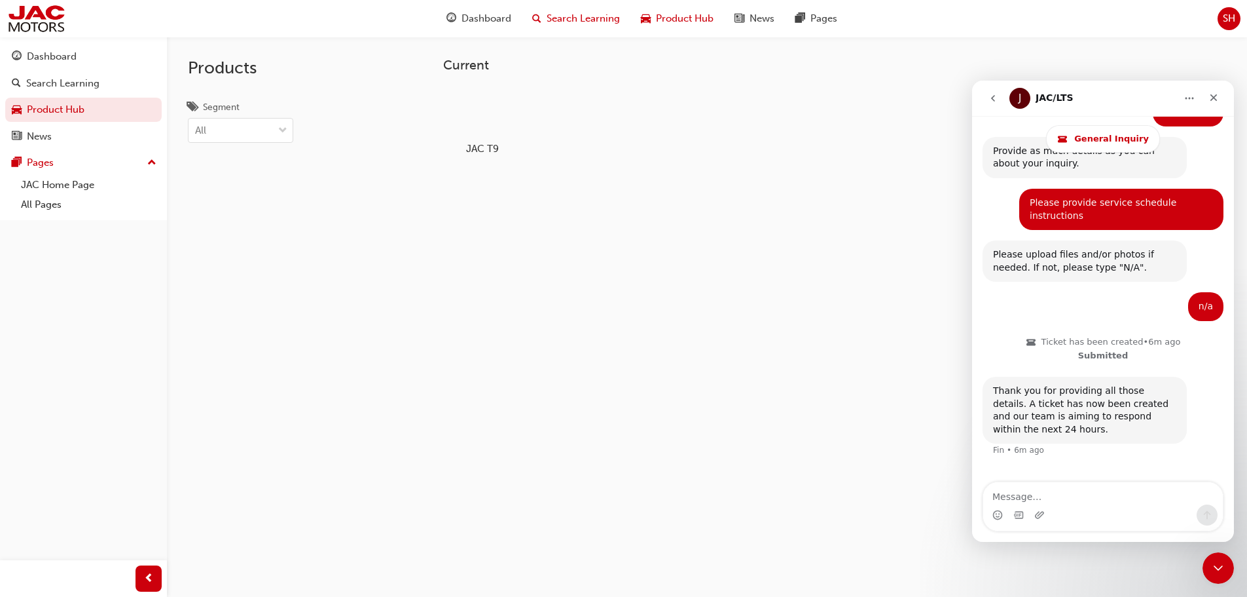
click at [585, 22] on span "Search Learning" at bounding box center [583, 18] width 73 height 15
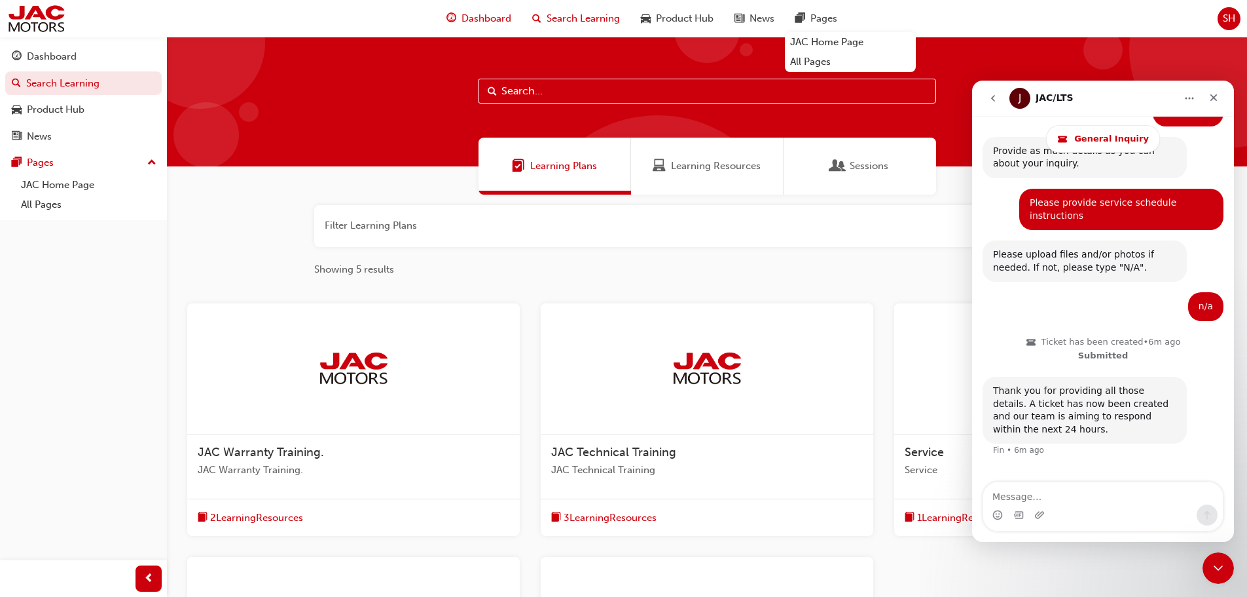
click at [470, 15] on span "Dashboard" at bounding box center [487, 18] width 50 height 15
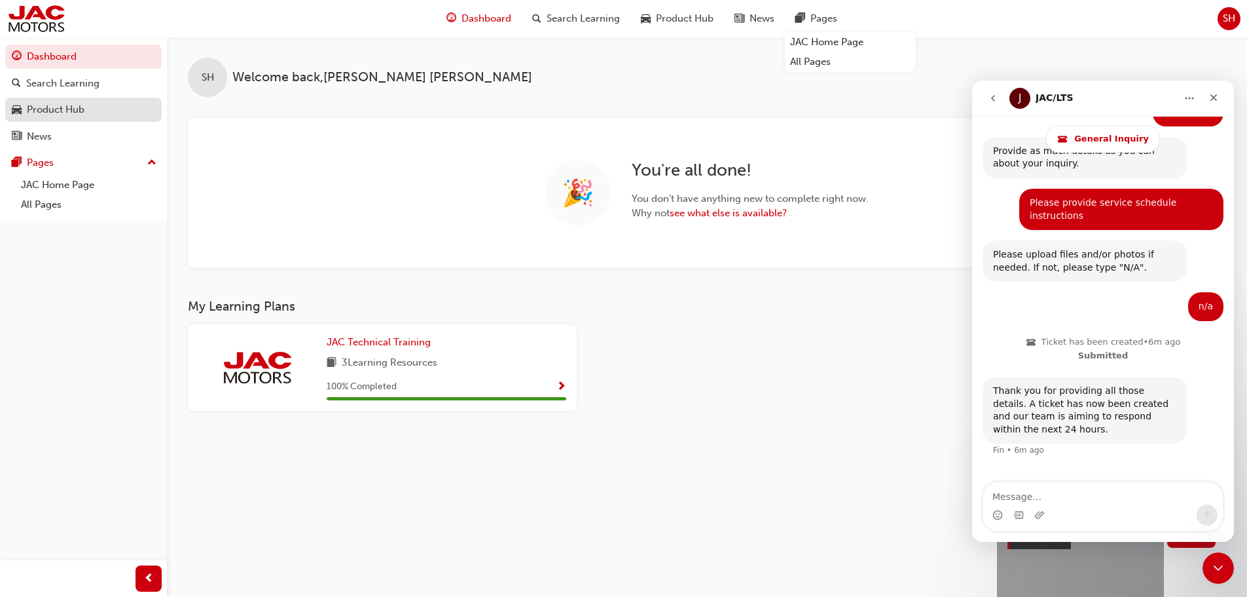
click at [51, 110] on div "Product Hub" at bounding box center [56, 109] width 58 height 15
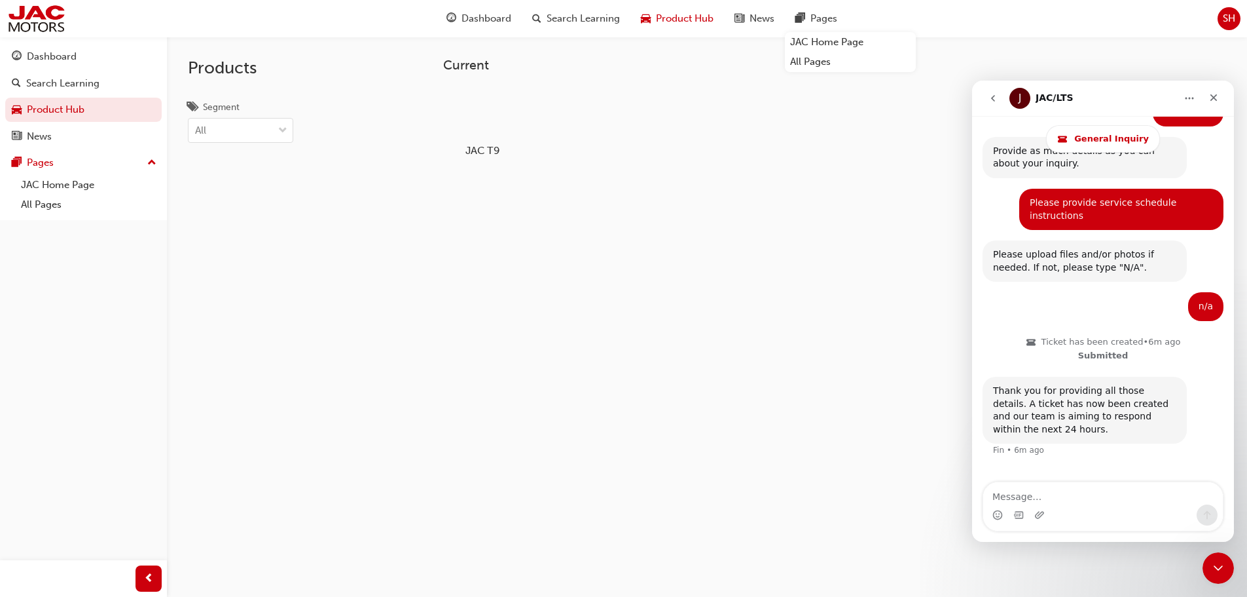
click at [464, 110] on div at bounding box center [482, 112] width 73 height 52
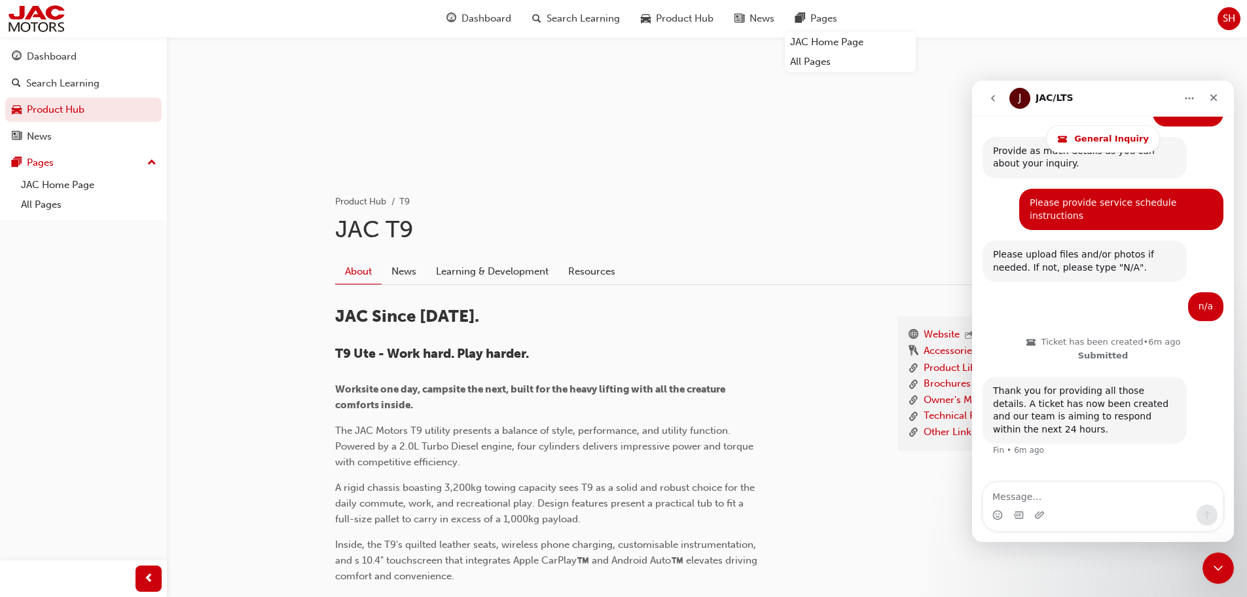
scroll to position [131, 0]
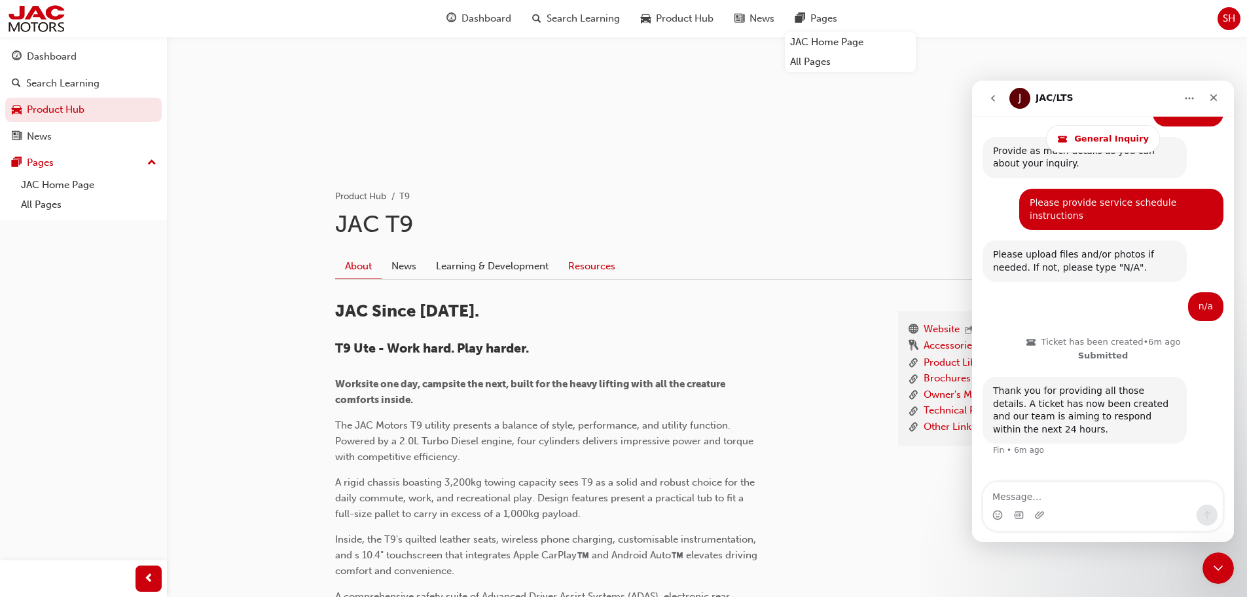
click at [585, 266] on link "Resources" at bounding box center [592, 265] width 67 height 25
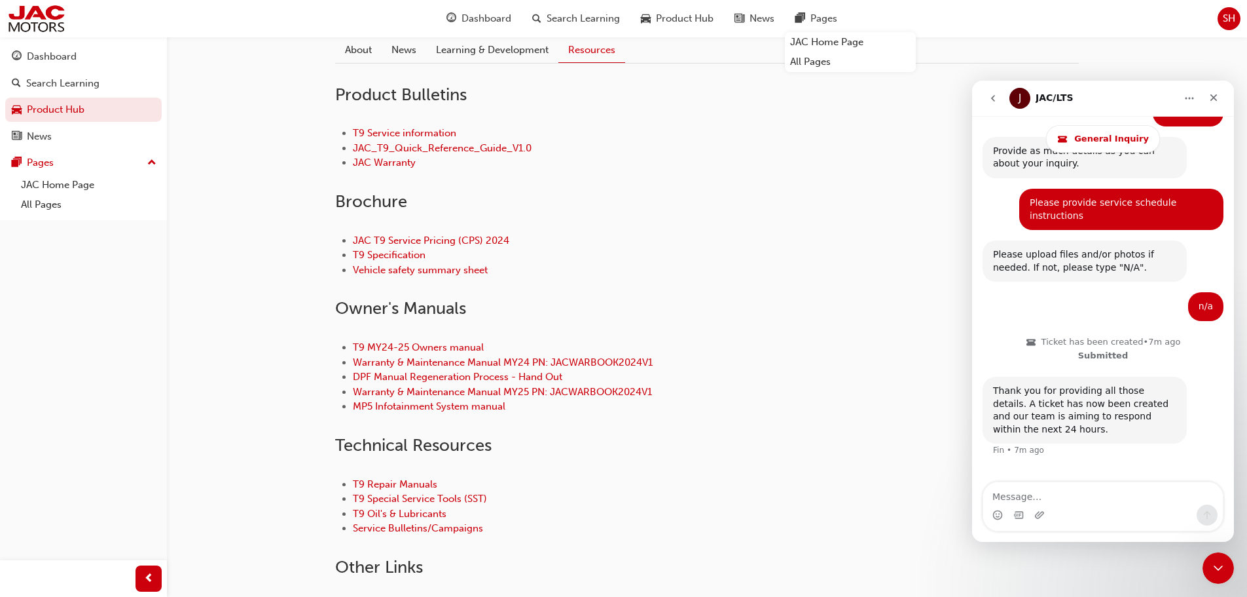
scroll to position [270, 0]
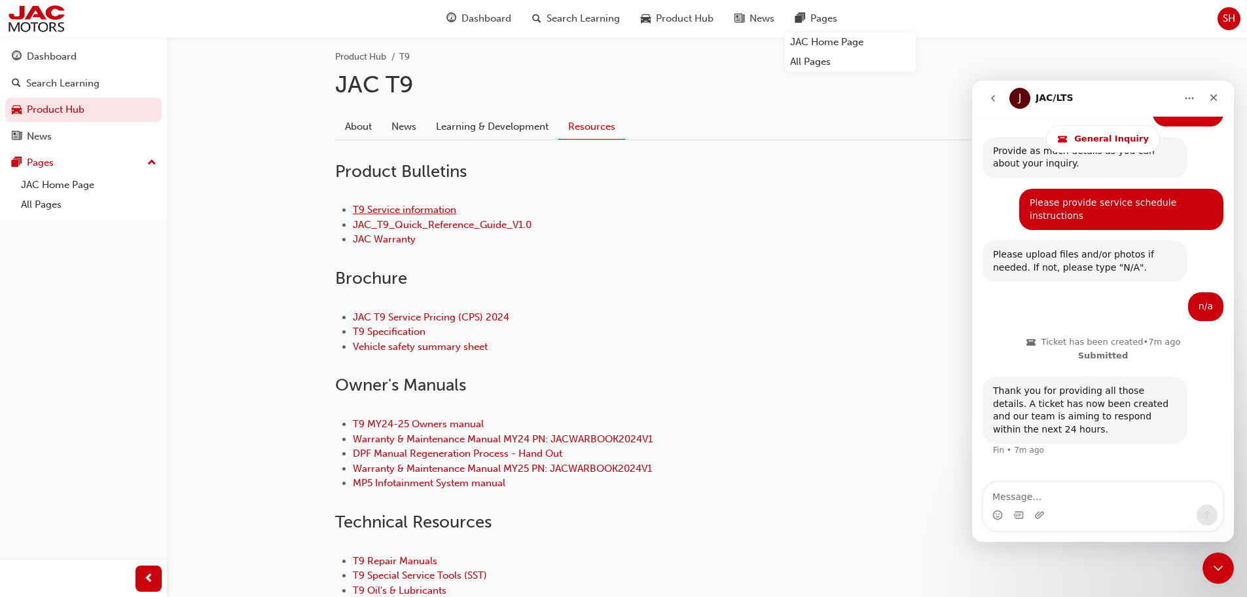
click at [378, 211] on link "T9 Service information" at bounding box center [404, 210] width 103 height 12
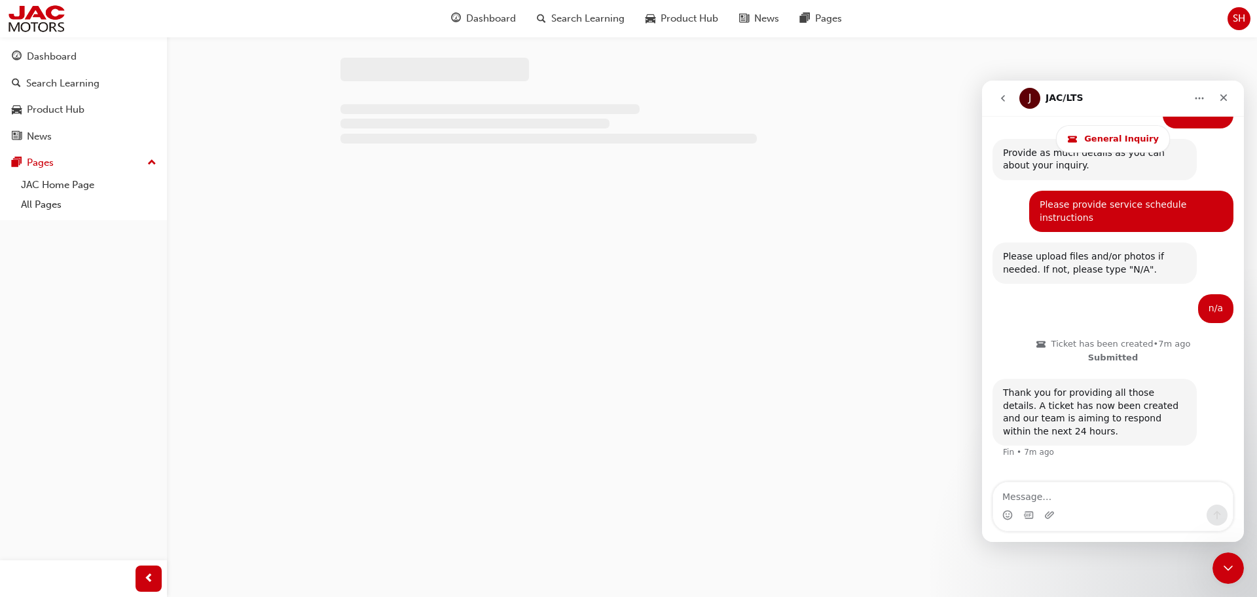
scroll to position [262, 0]
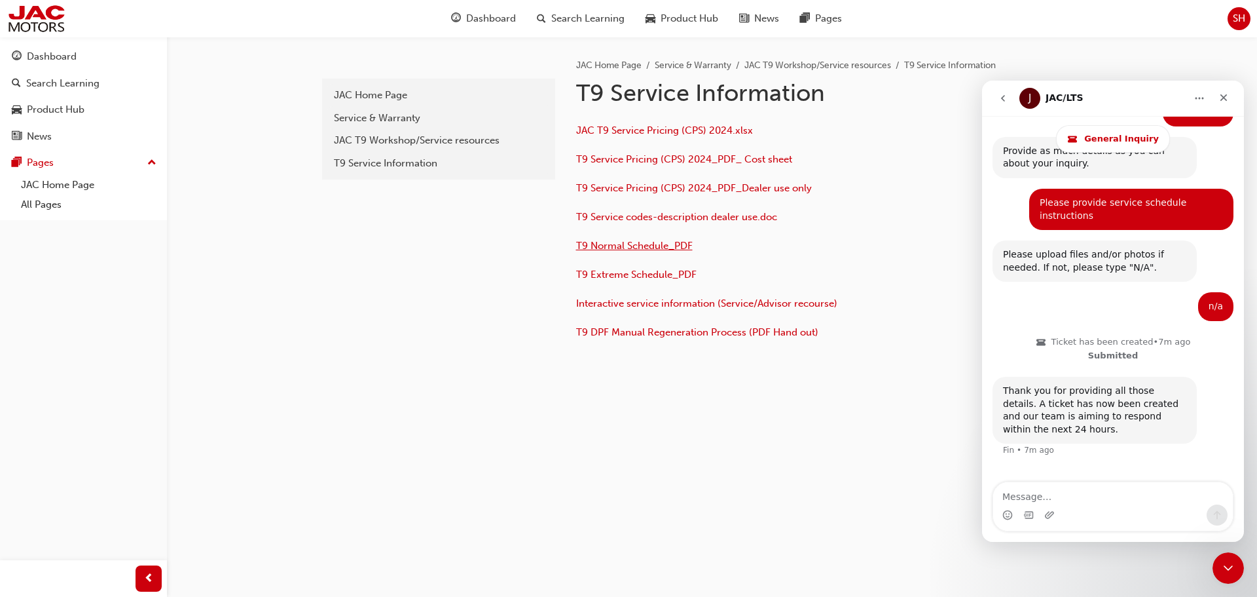
click at [648, 244] on span "T9 Normal Schedule_PDF" at bounding box center [634, 246] width 117 height 12
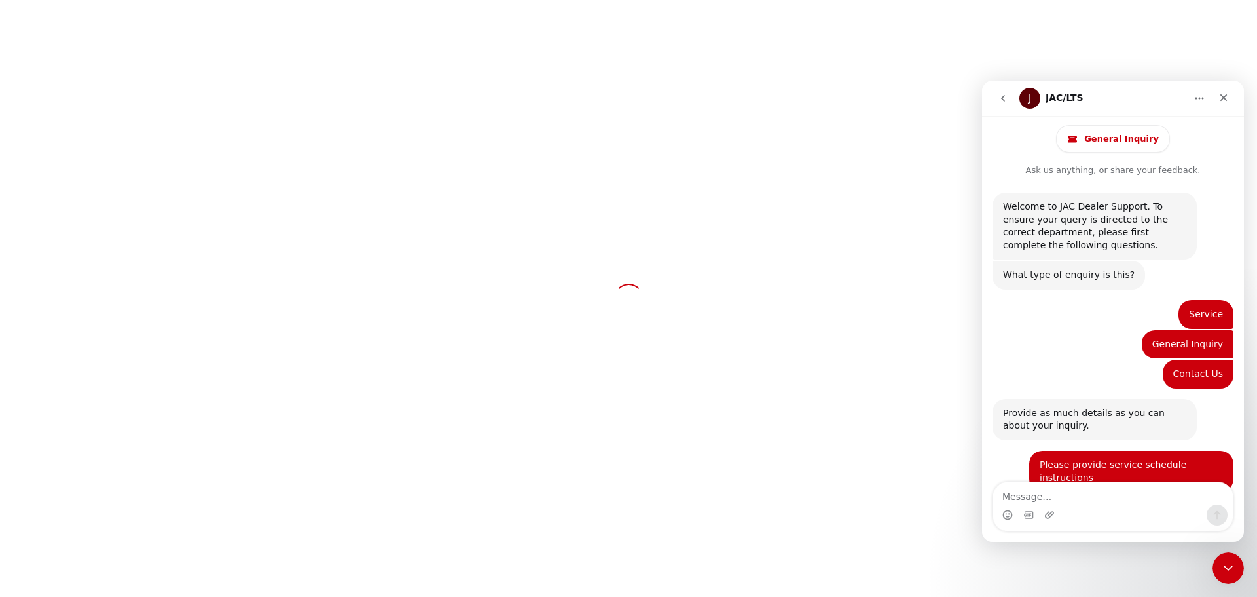
scroll to position [262, 0]
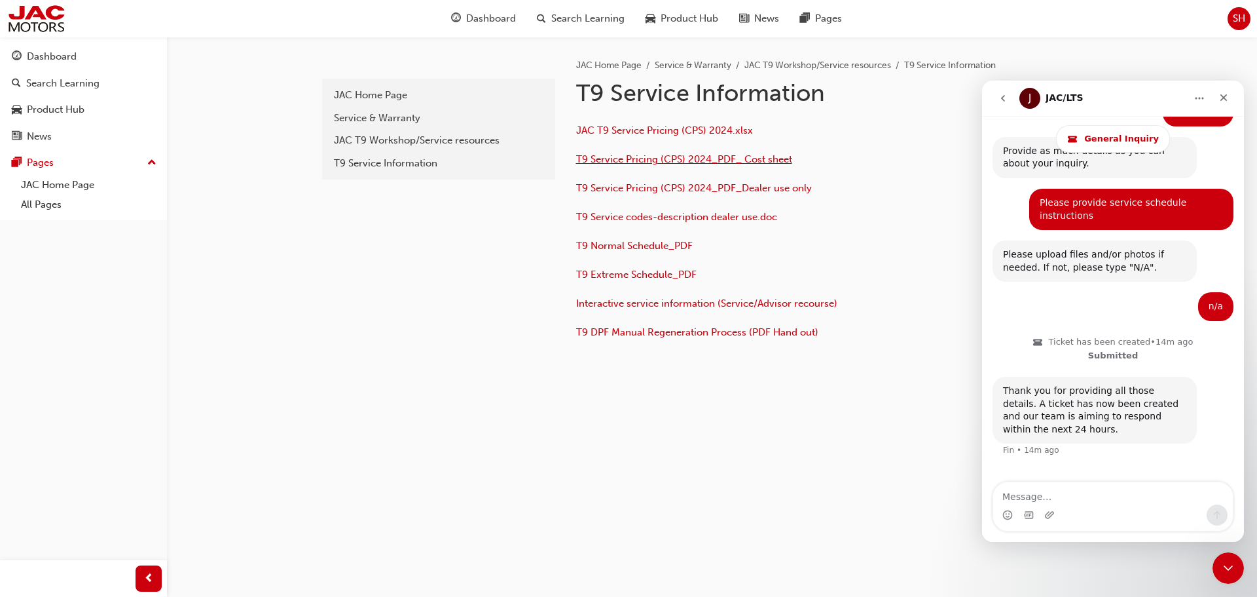
click at [653, 159] on span "T9 Service Pricing (CPS) 2024_PDF_ Cost sheet" at bounding box center [684, 159] width 216 height 12
click at [606, 222] on span "T9 Service codes-description dealer use.doc" at bounding box center [676, 217] width 201 height 12
